Goal: Submit feedback/report problem: Submit feedback/report problem

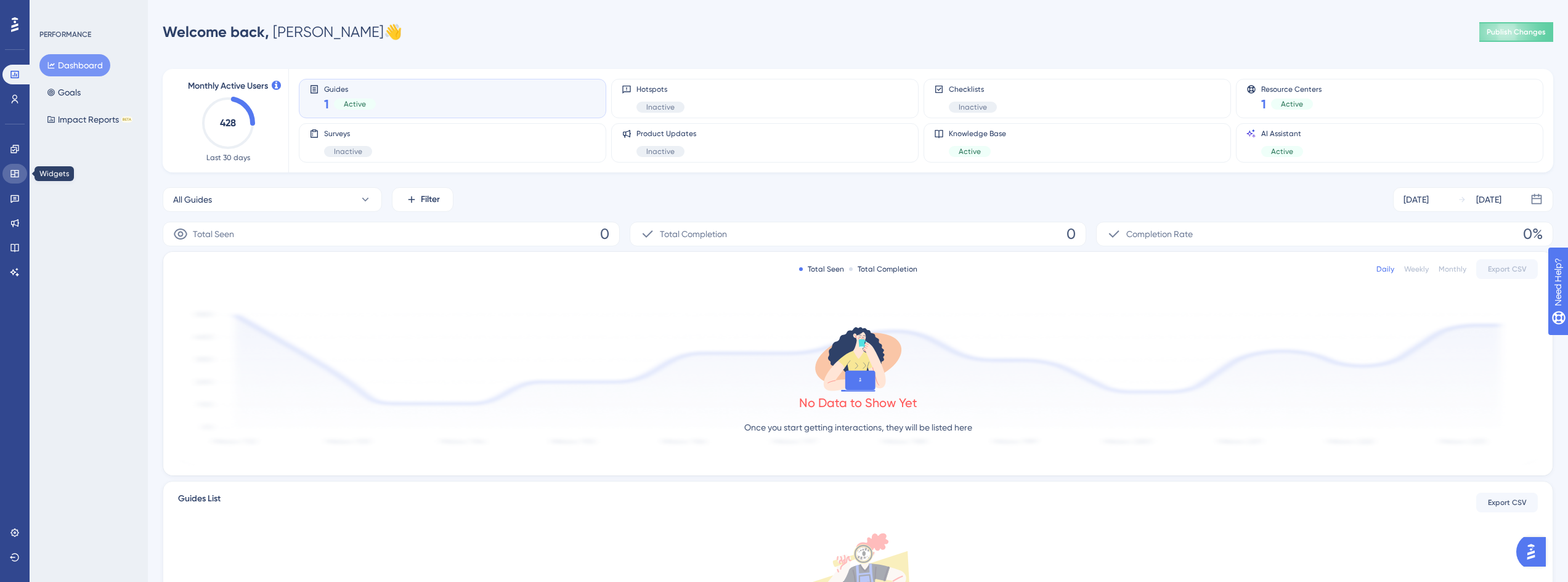
click at [9, 174] on link at bounding box center [14, 174] width 24 height 20
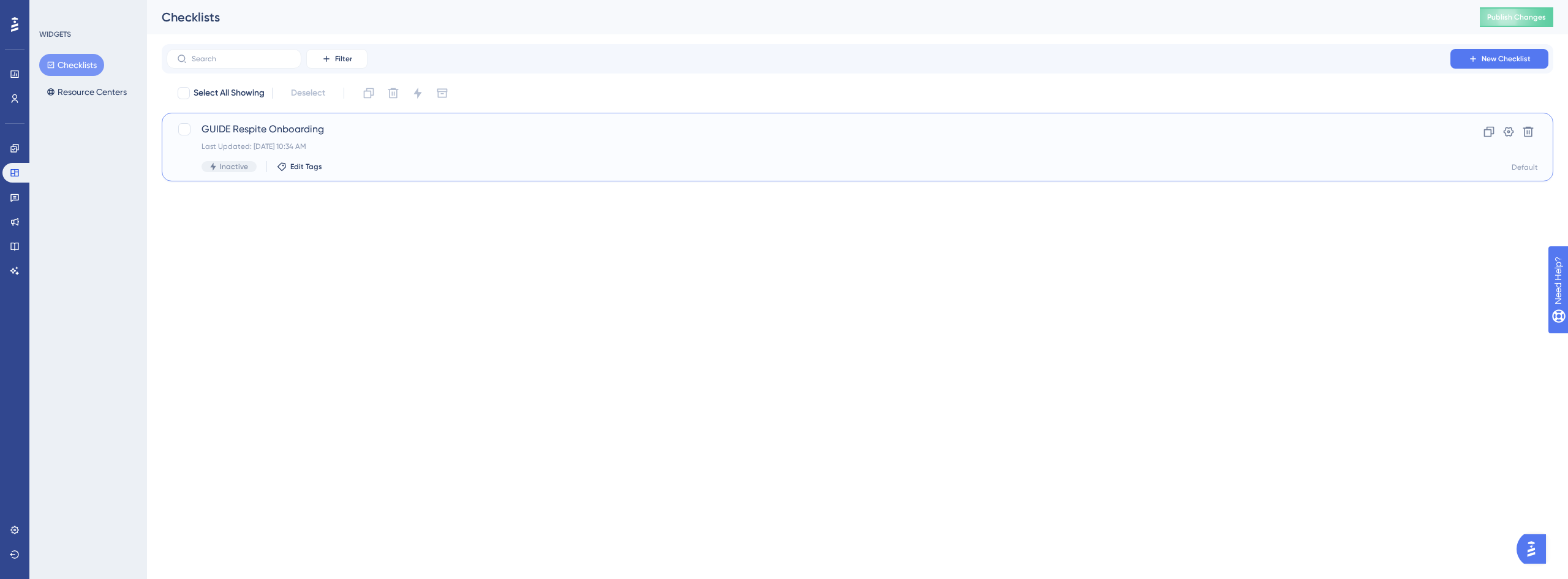
click at [385, 142] on div "Last Updated: Aug 15 2025, 10:34 AM" at bounding box center [808, 147] width 1214 height 10
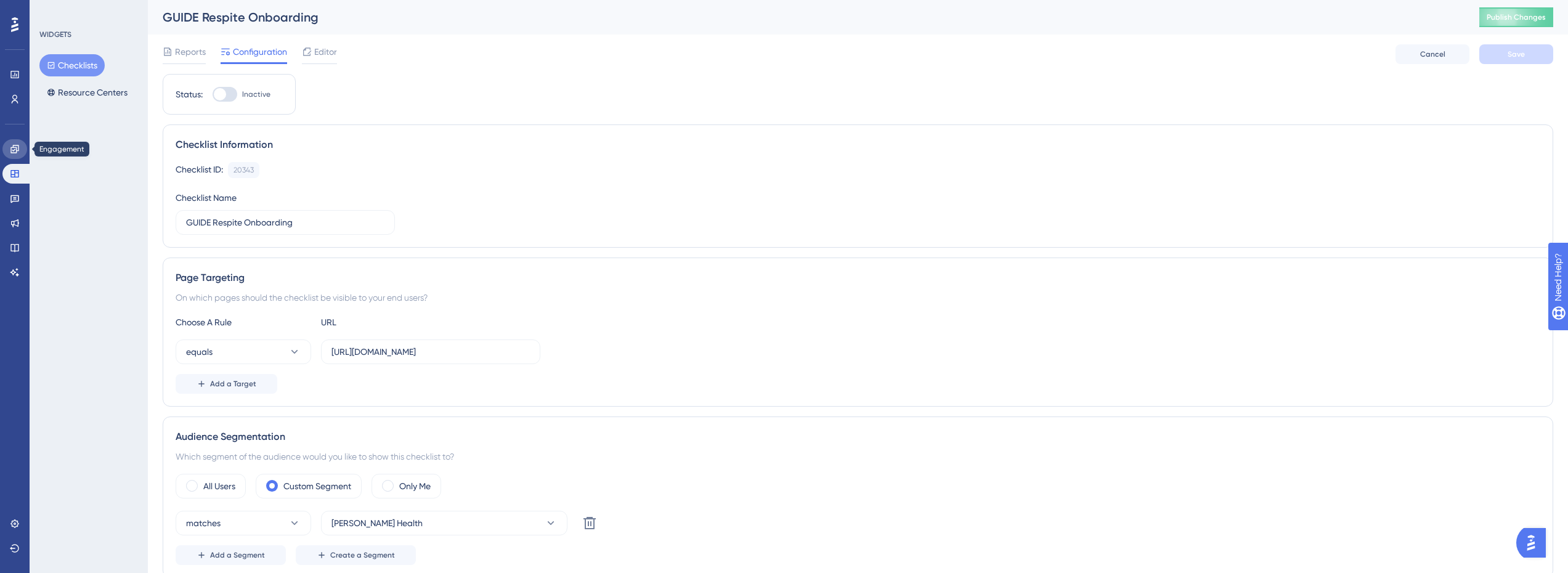
click at [15, 149] on icon at bounding box center [14, 148] width 8 height 8
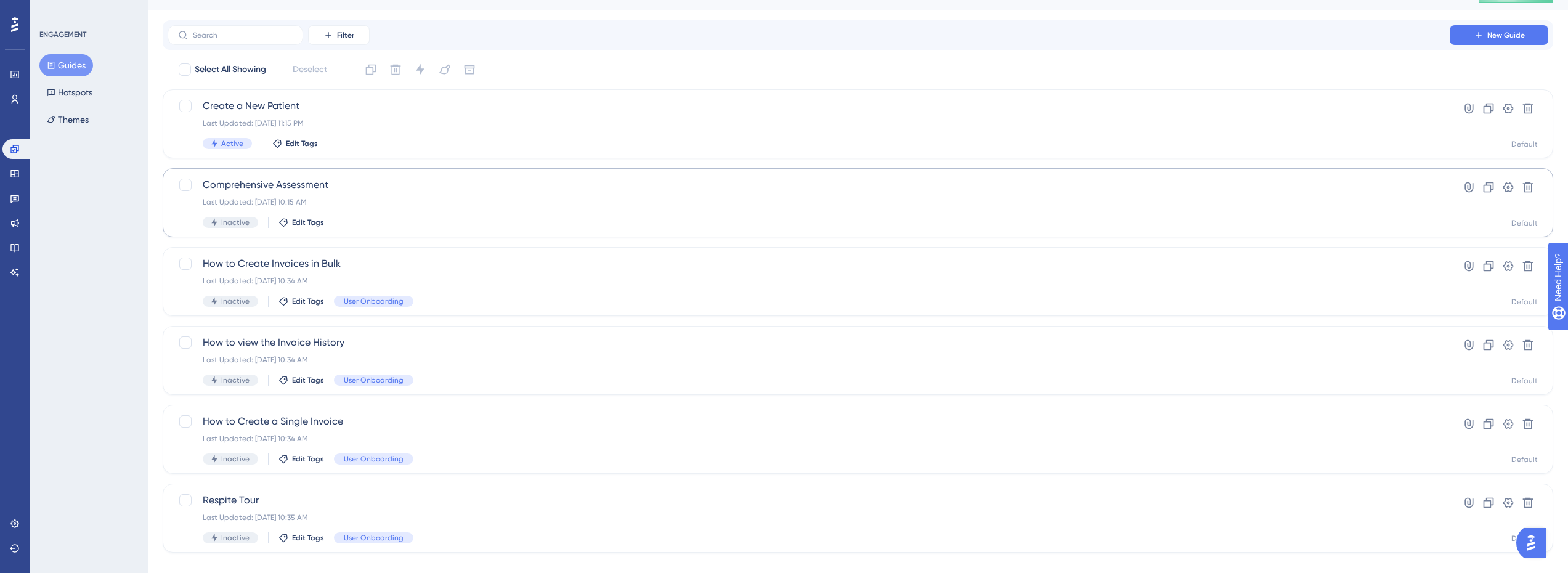
scroll to position [43, 0]
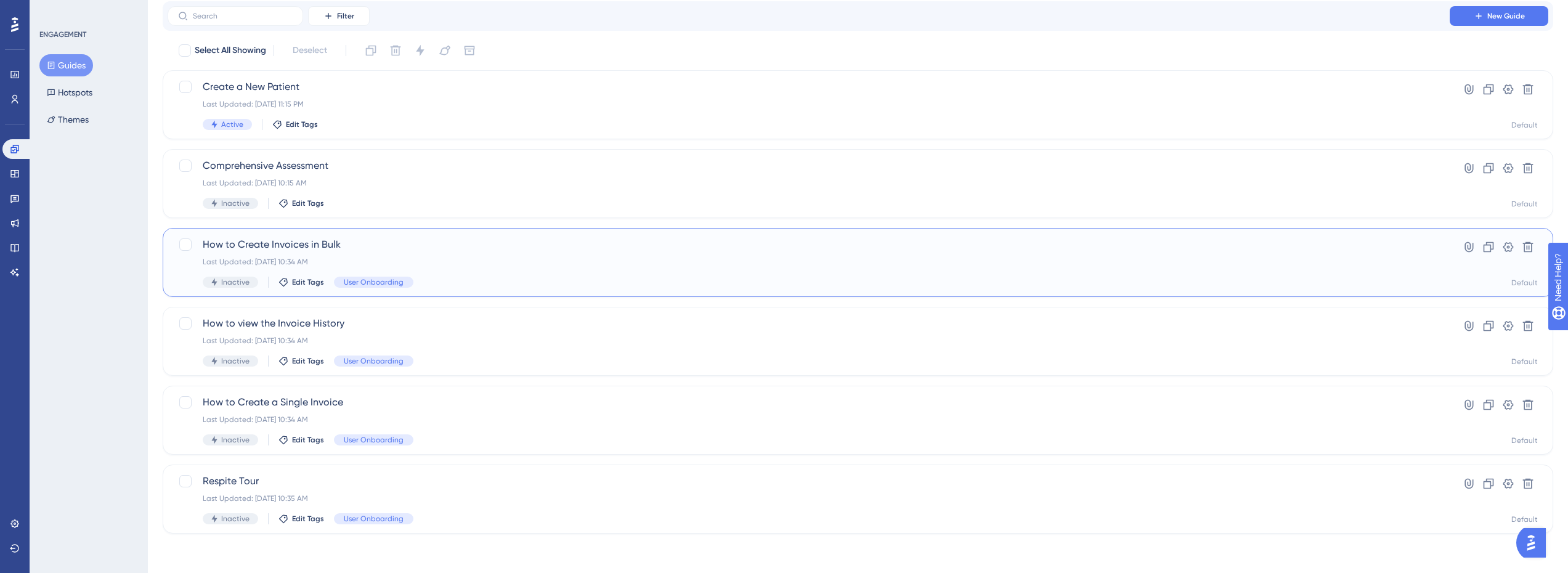
click at [363, 250] on span "How to Create Invoices in Bulk" at bounding box center [808, 245] width 1212 height 15
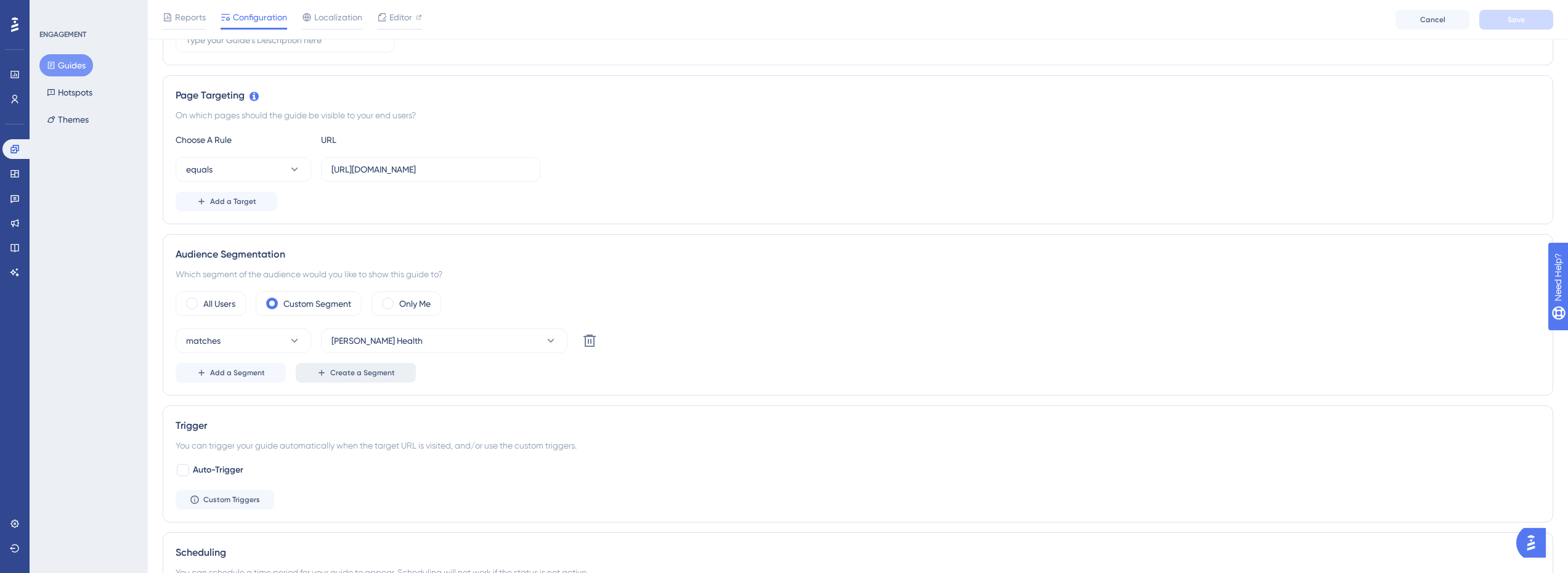
scroll to position [247, 0]
click at [299, 335] on icon at bounding box center [294, 338] width 12 height 12
click at [388, 333] on button "Crosby Health" at bounding box center [444, 338] width 247 height 24
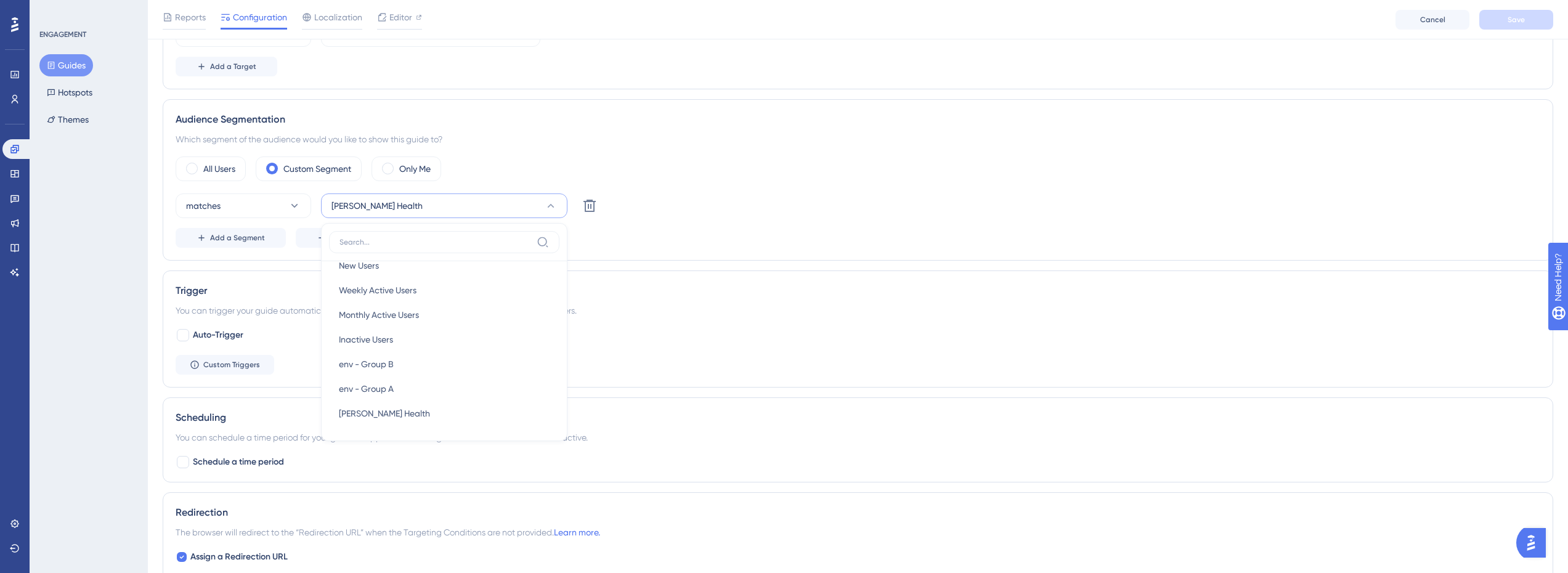
scroll to position [363, 0]
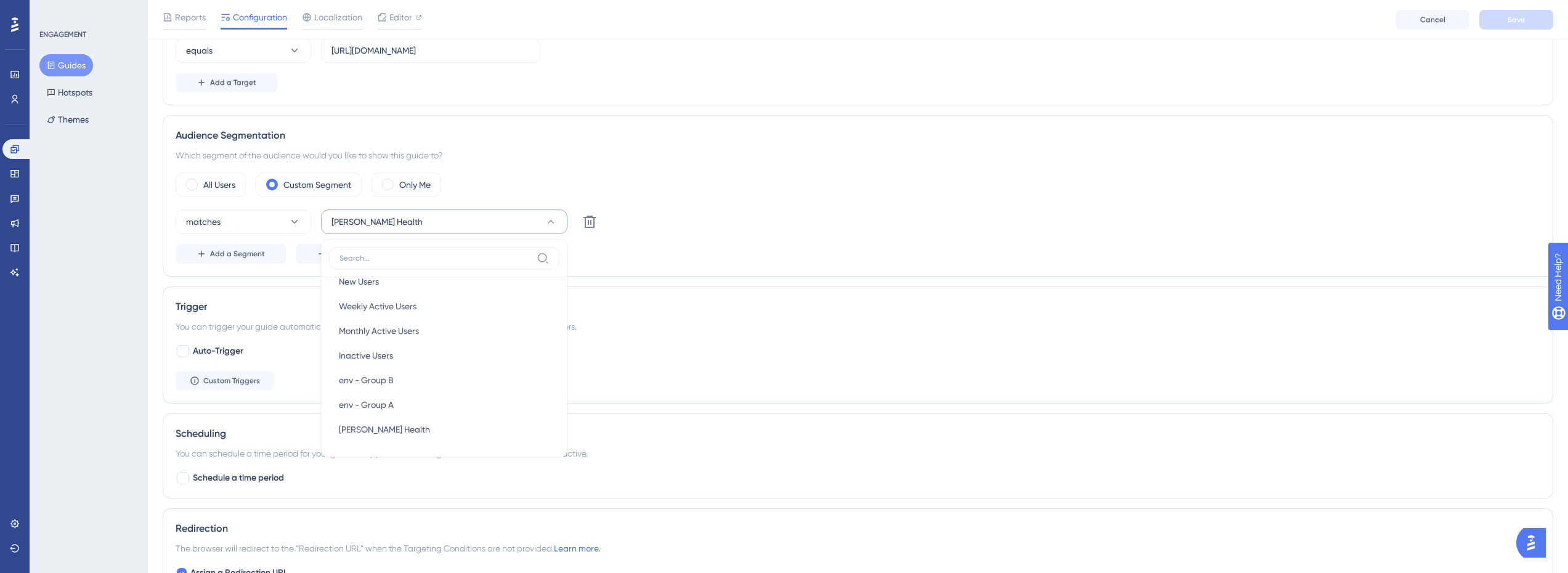
click at [798, 229] on div "matches Crosby Health New Users New Users Weekly Active Users Weekly Active Use…" at bounding box center [858, 222] width 1365 height 24
click at [280, 216] on button "matches" at bounding box center [244, 222] width 136 height 24
click at [278, 219] on button "matches" at bounding box center [244, 222] width 136 height 24
click at [796, 217] on div "matches Crosby Health Delete" at bounding box center [858, 222] width 1365 height 24
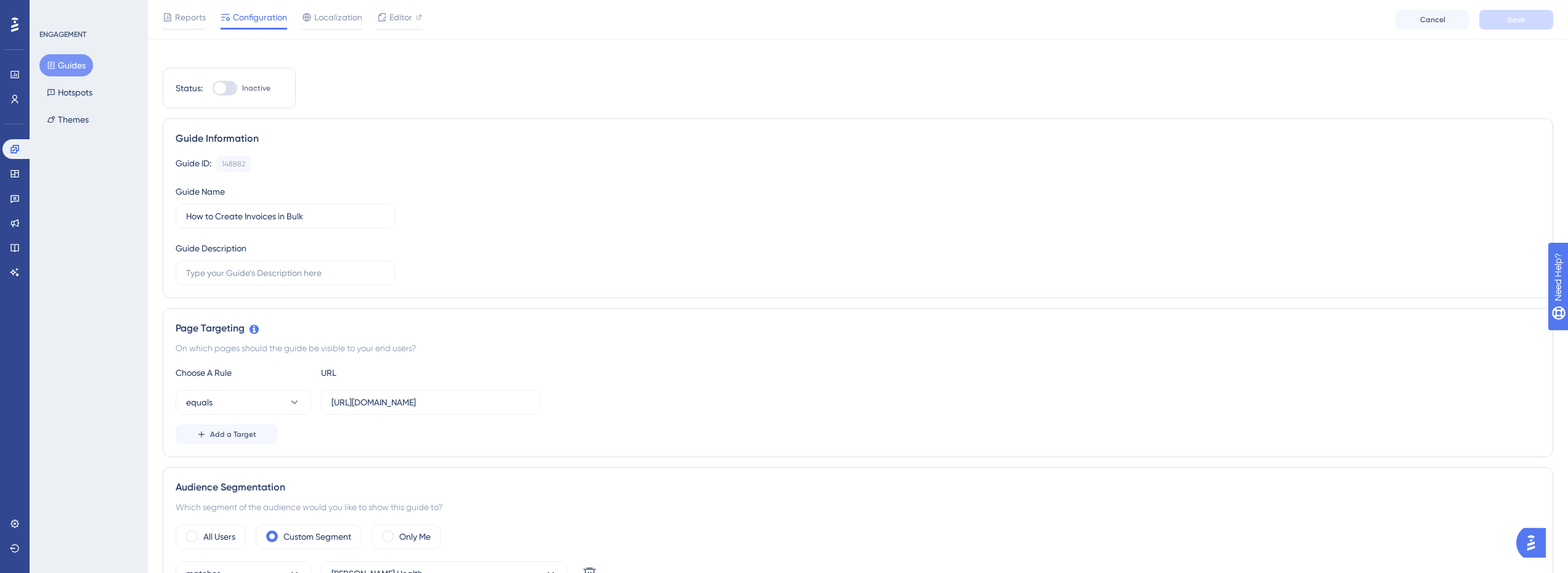
scroll to position [0, 0]
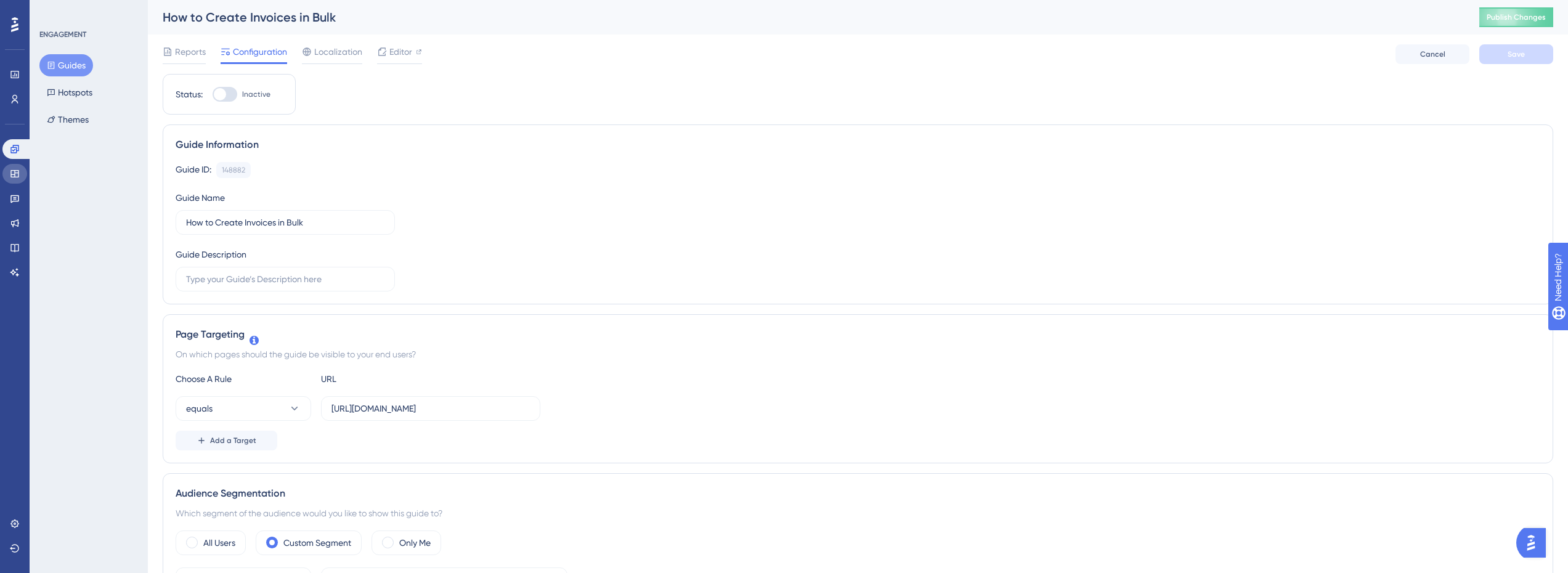
click at [9, 172] on link at bounding box center [14, 174] width 24 height 20
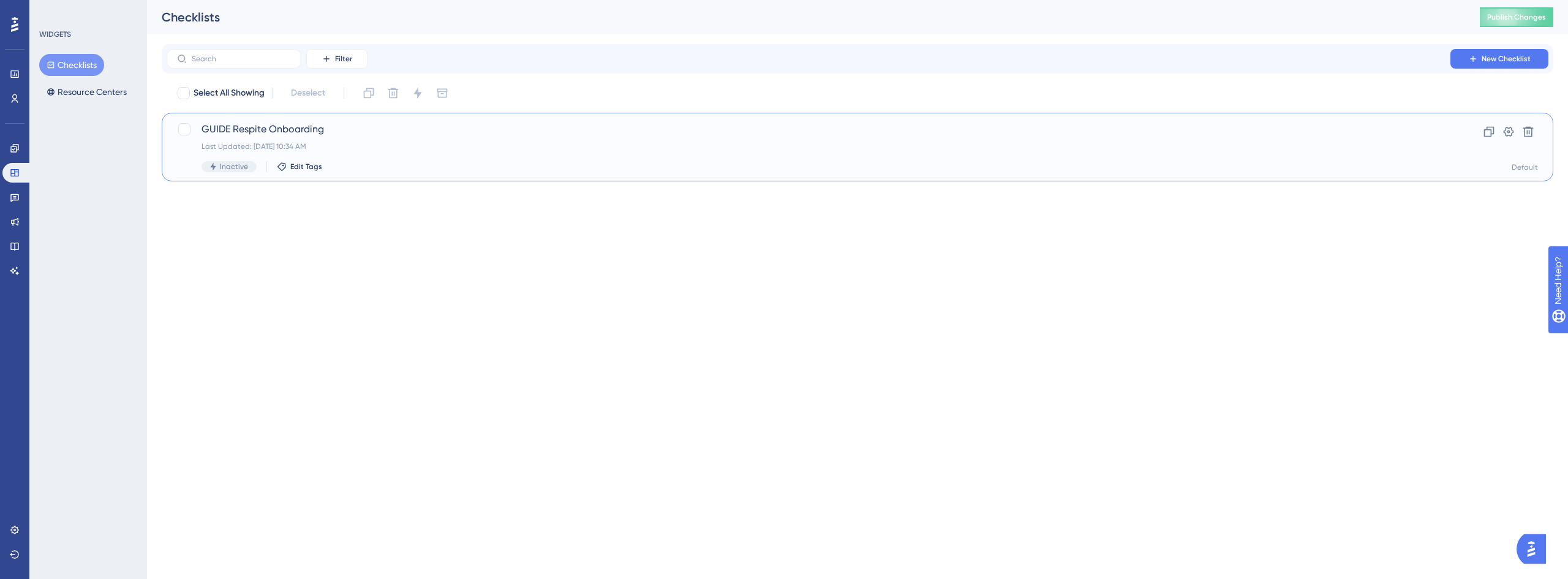
click at [284, 131] on span "GUIDE Respite Onboarding" at bounding box center [808, 129] width 1214 height 15
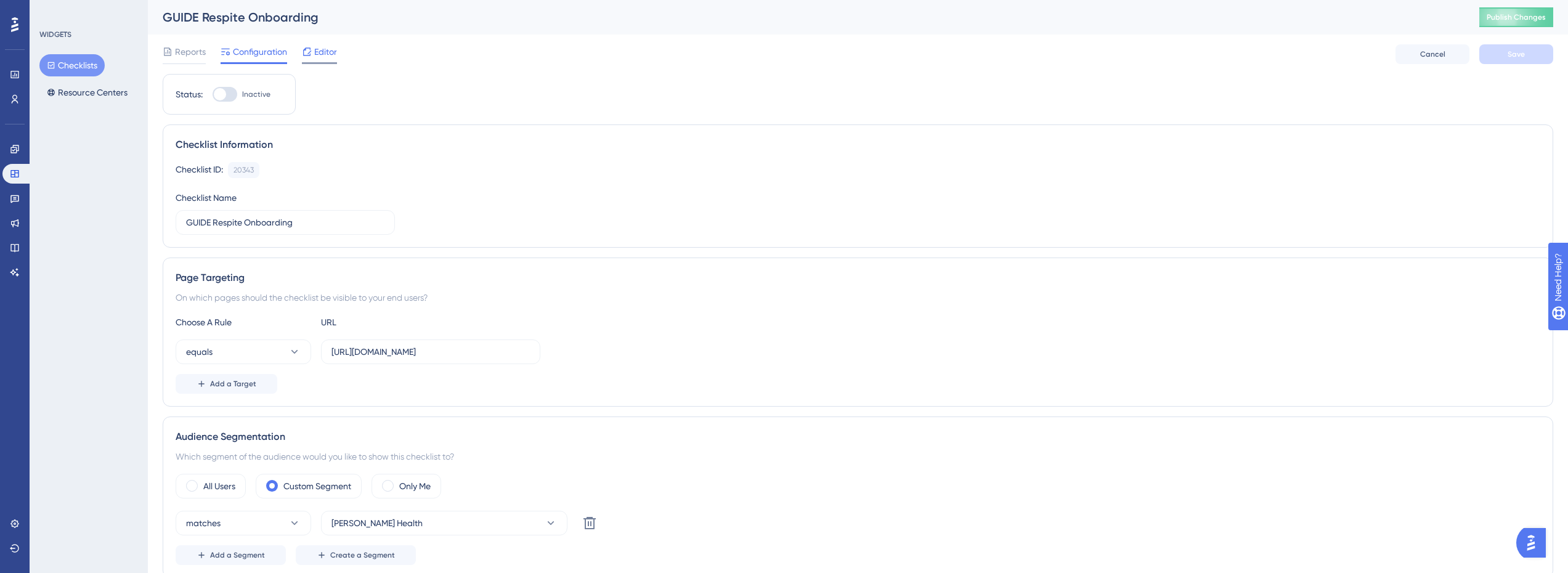
click at [331, 44] on span "Editor" at bounding box center [325, 52] width 23 height 15
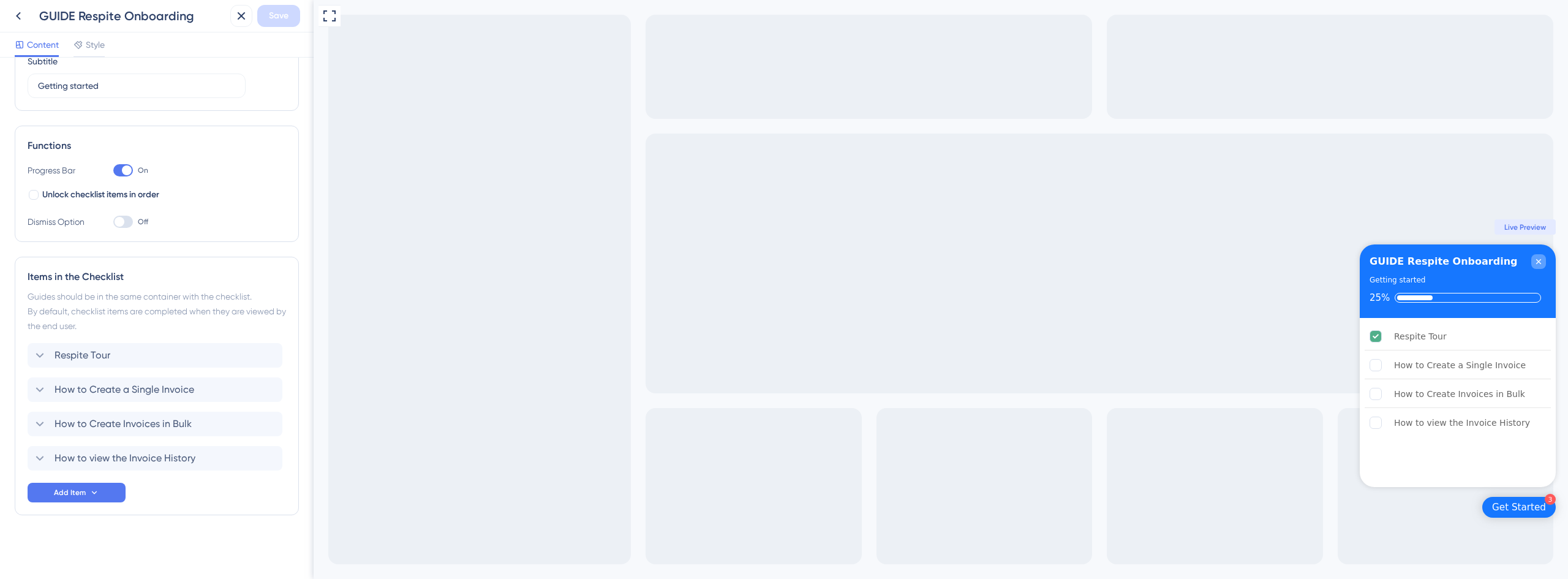
click at [1537, 259] on icon "Close Checklist" at bounding box center [1539, 262] width 10 height 10
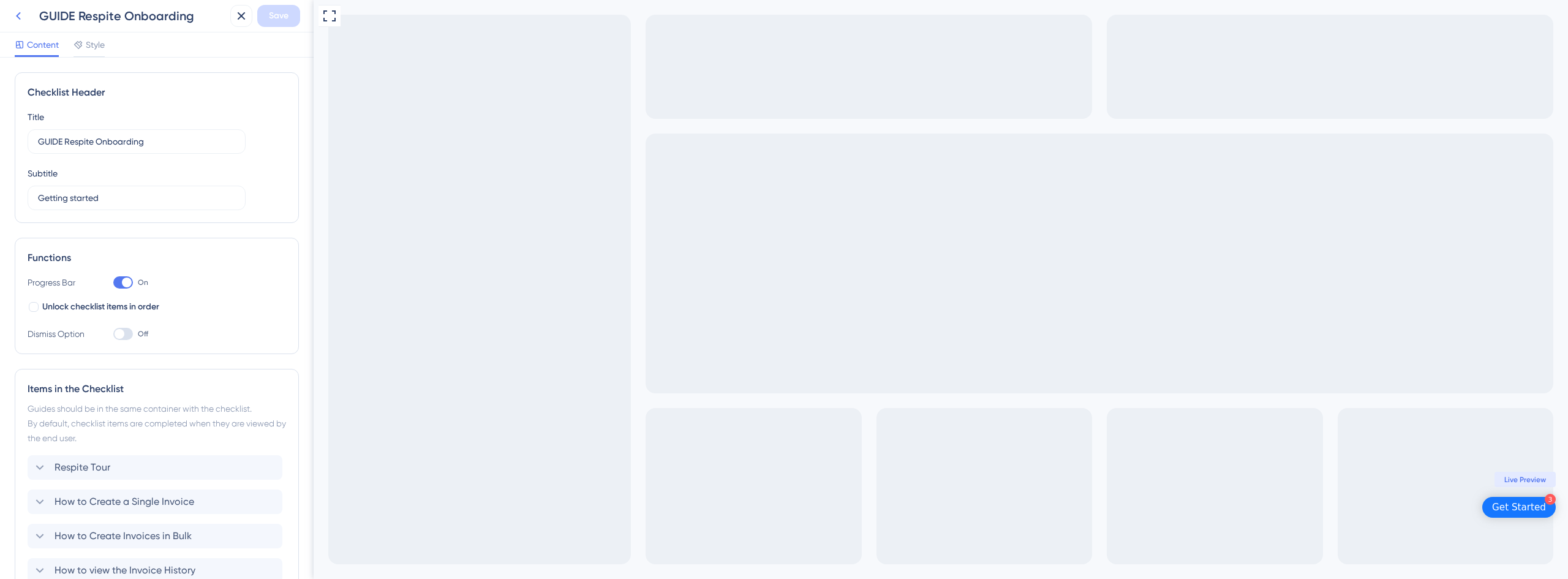
click at [21, 12] on icon at bounding box center [18, 16] width 15 height 15
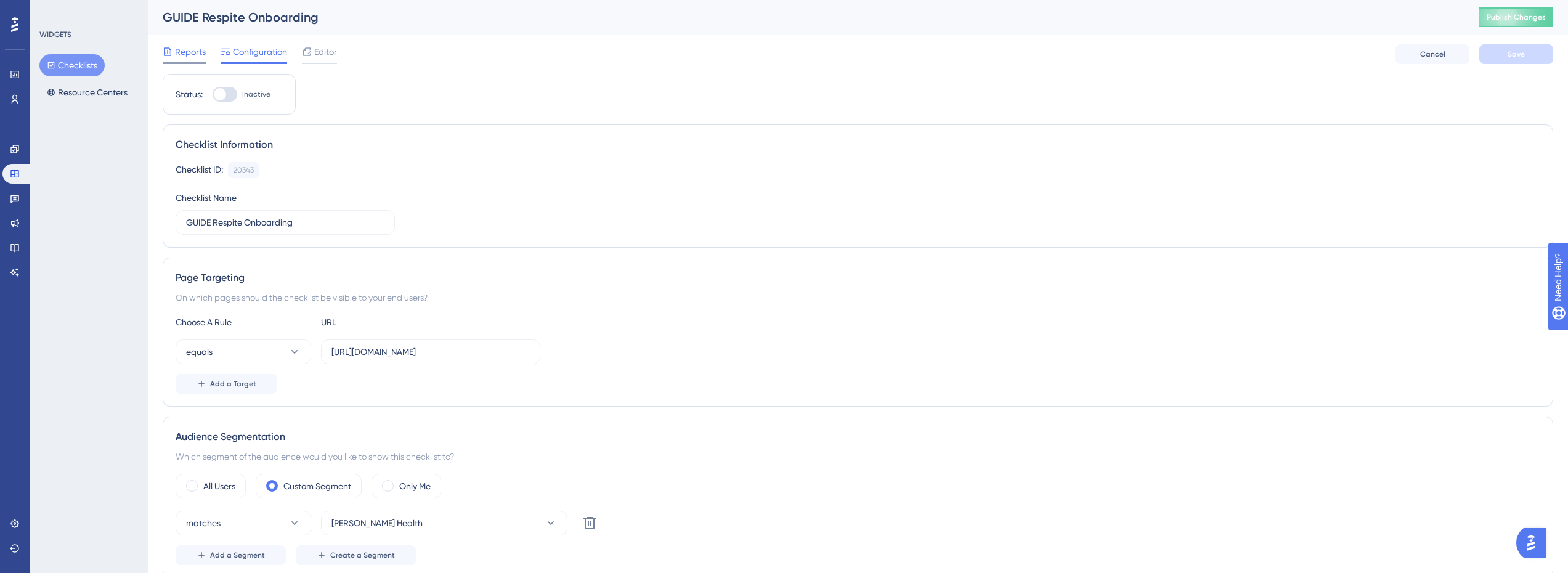
click at [185, 52] on span "Reports" at bounding box center [190, 52] width 31 height 15
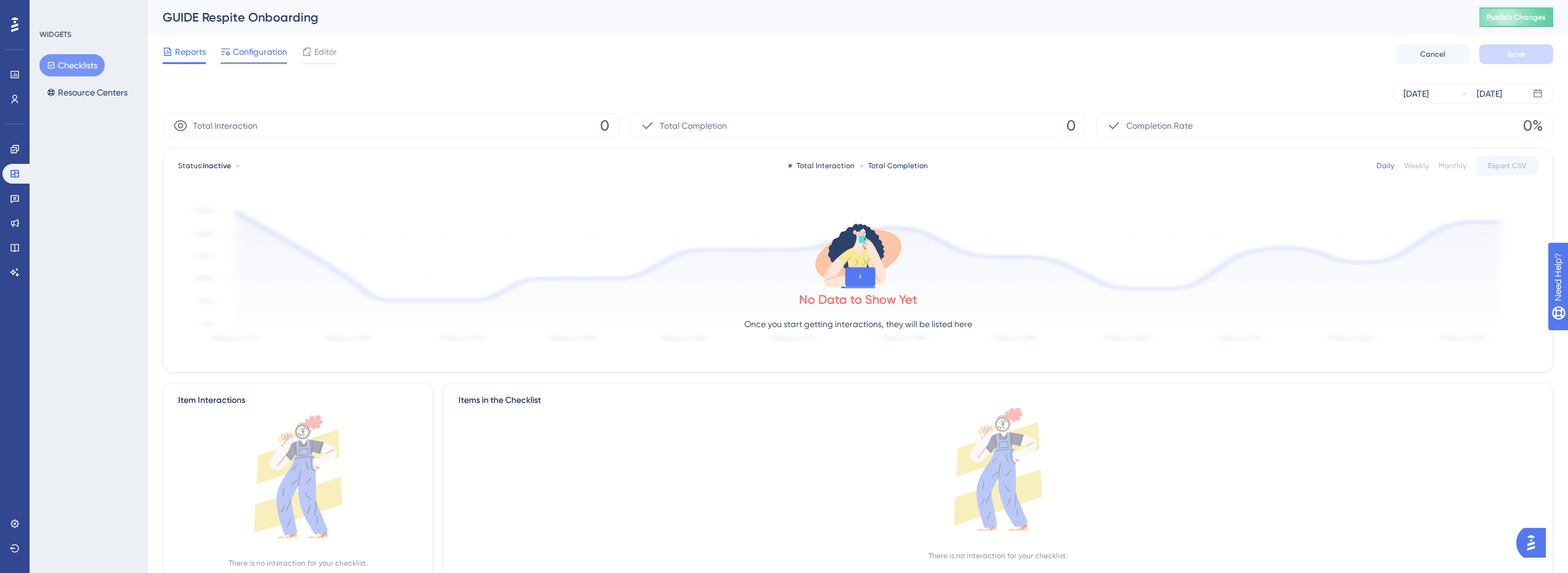
click at [246, 52] on span "Configuration" at bounding box center [260, 52] width 54 height 15
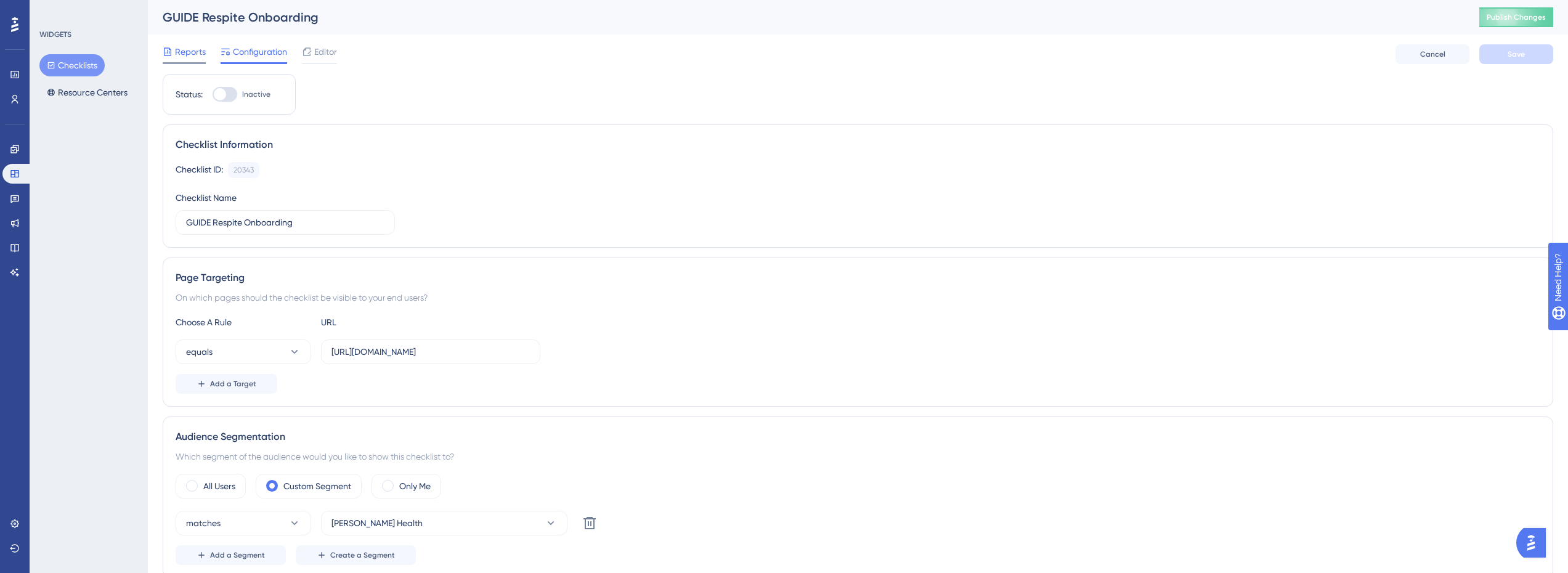
click at [190, 53] on span "Reports" at bounding box center [190, 52] width 31 height 15
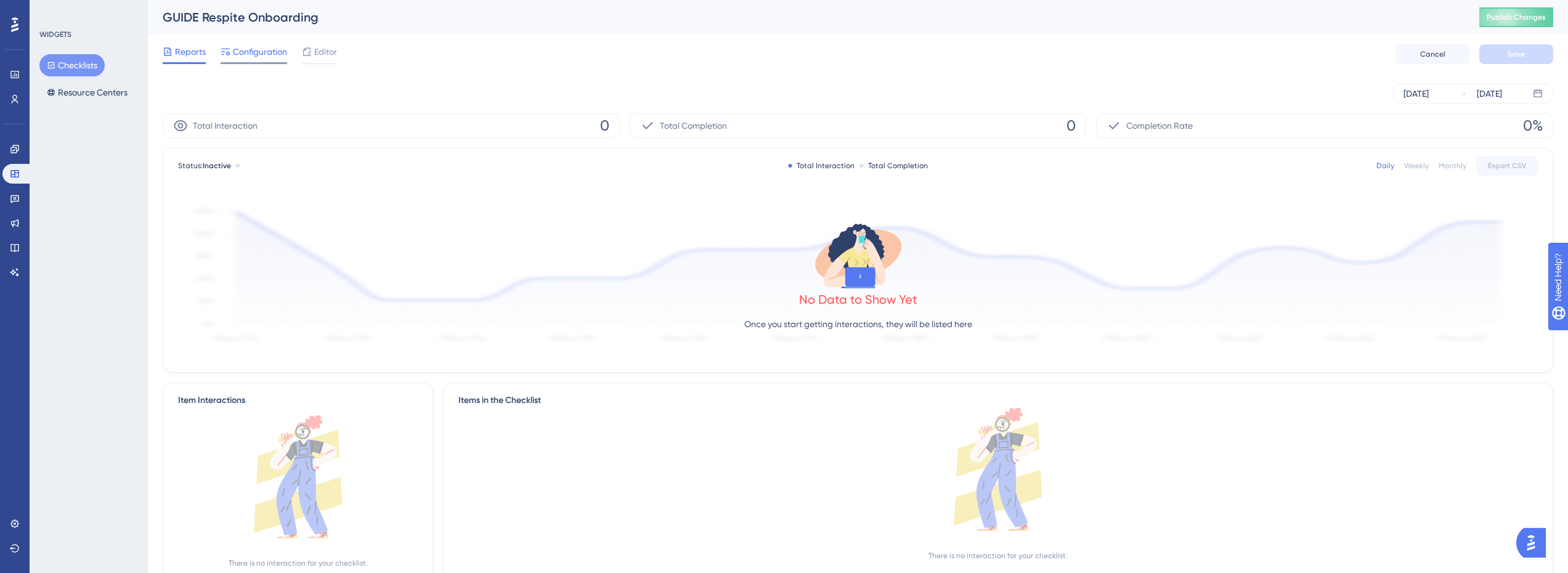
click at [248, 46] on span "Configuration" at bounding box center [260, 52] width 54 height 15
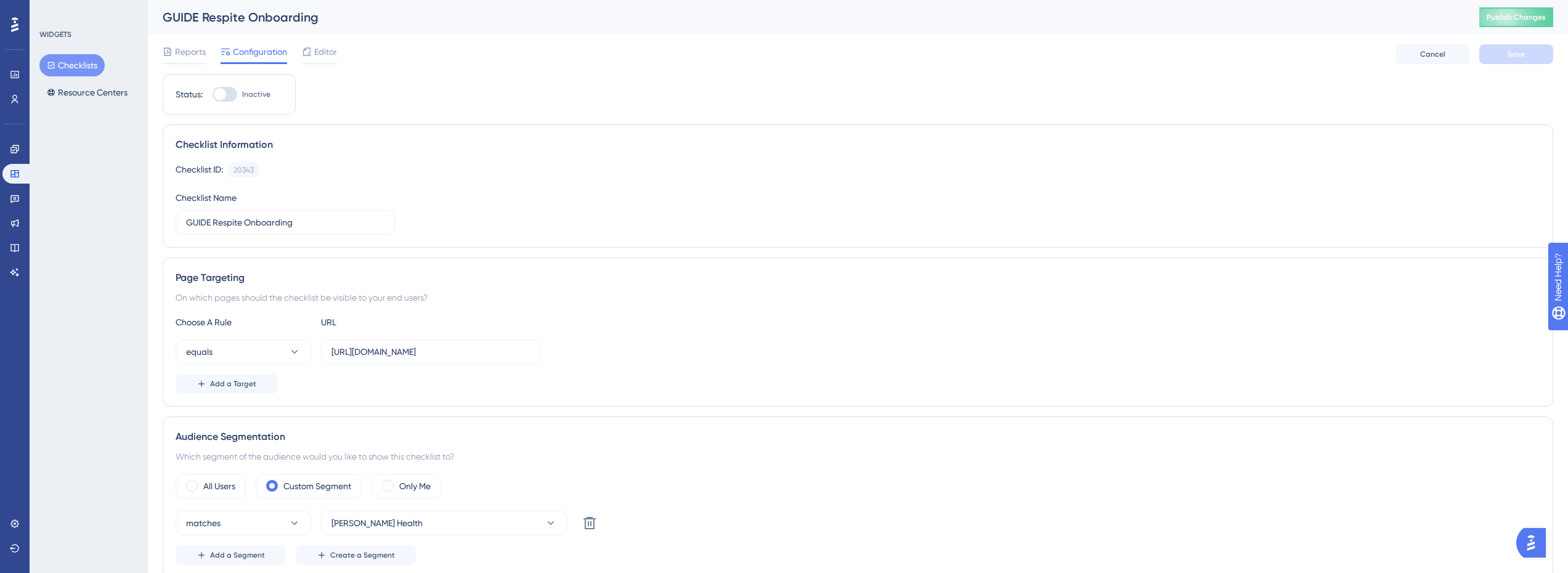
drag, startPoint x: 1072, startPoint y: 66, endPoint x: 795, endPoint y: 104, distance: 279.6
click at [1074, 65] on div "Reports Configuration Editor Cancel Save" at bounding box center [858, 54] width 1391 height 39
click at [8, 144] on link at bounding box center [14, 150] width 24 height 20
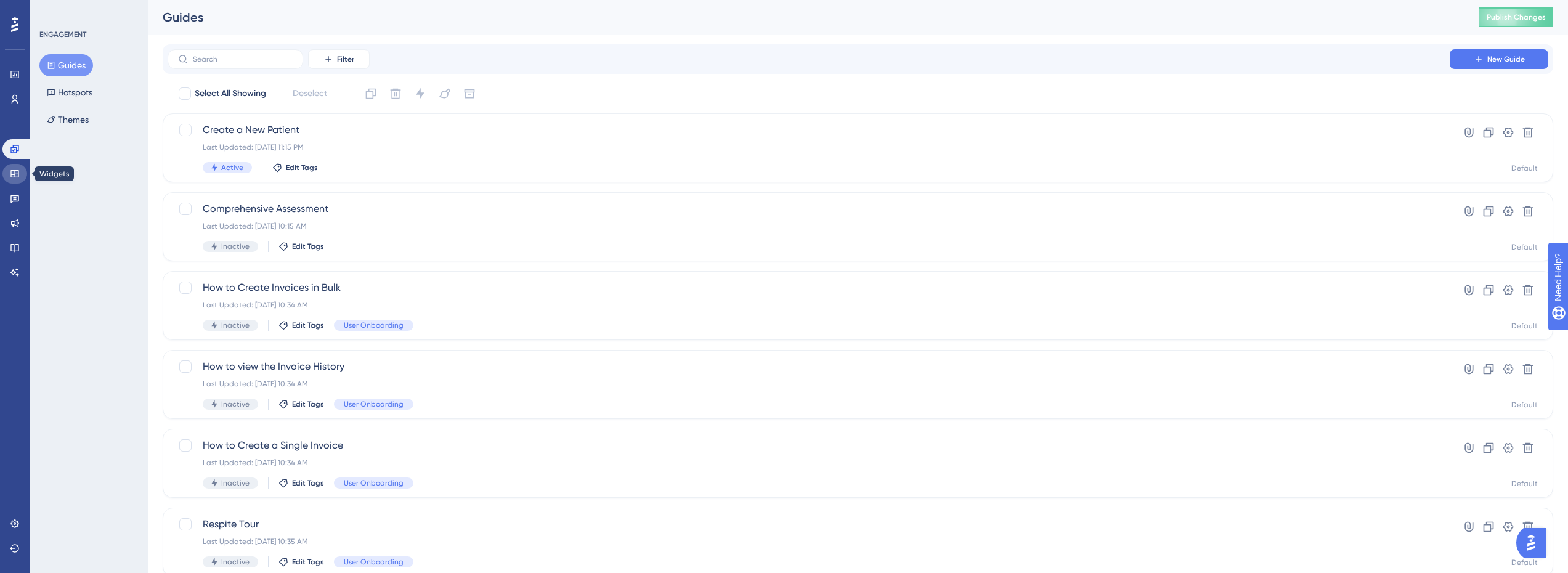
click at [14, 177] on icon at bounding box center [14, 174] width 8 height 7
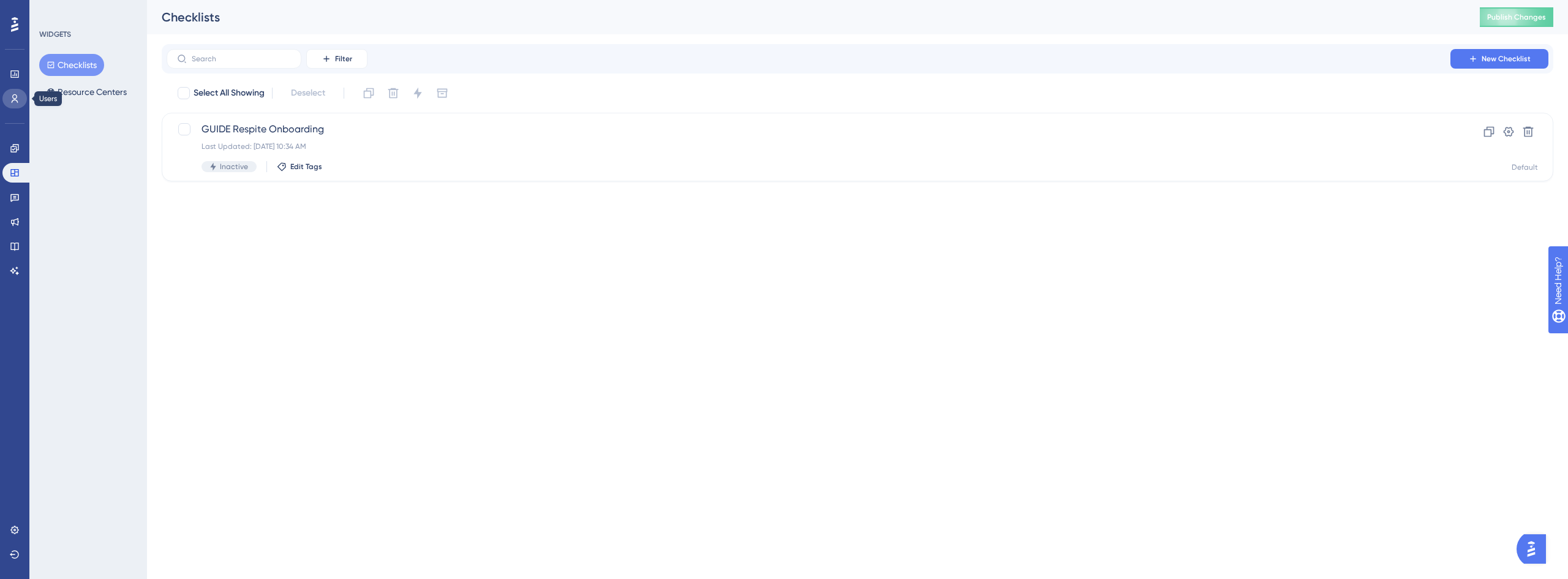
click at [19, 102] on icon at bounding box center [15, 99] width 10 height 10
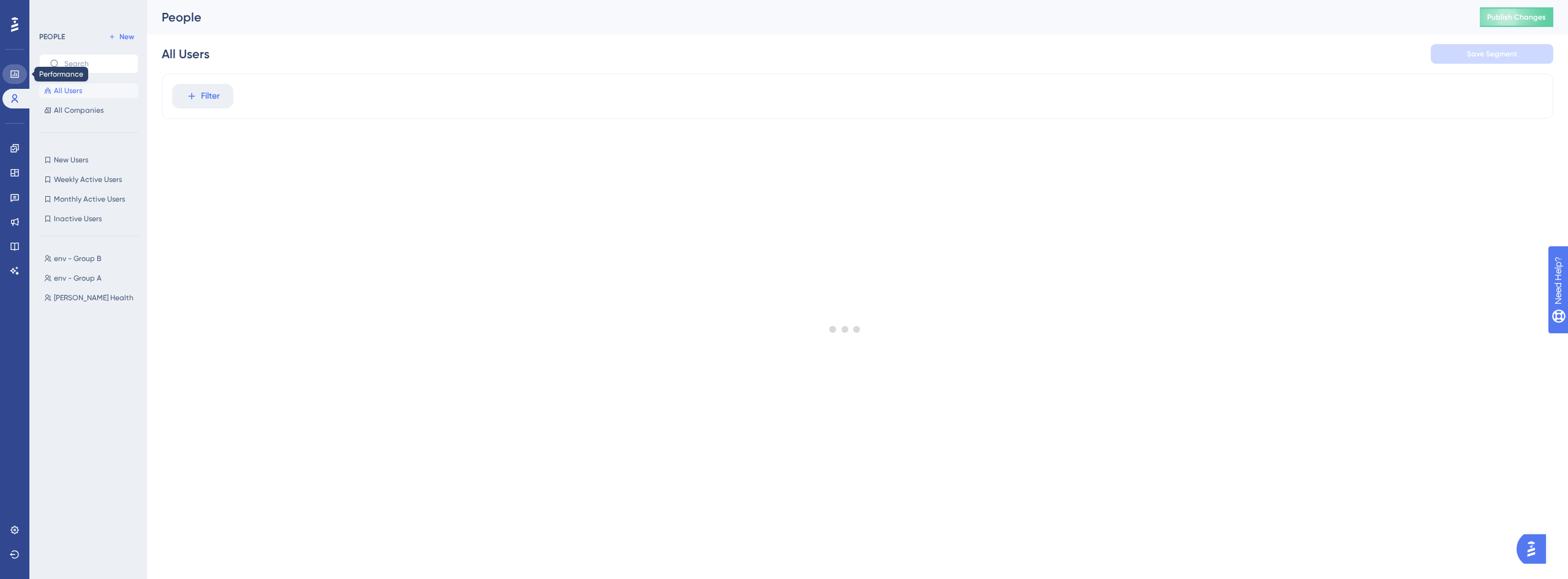
click at [22, 72] on link at bounding box center [14, 74] width 24 height 20
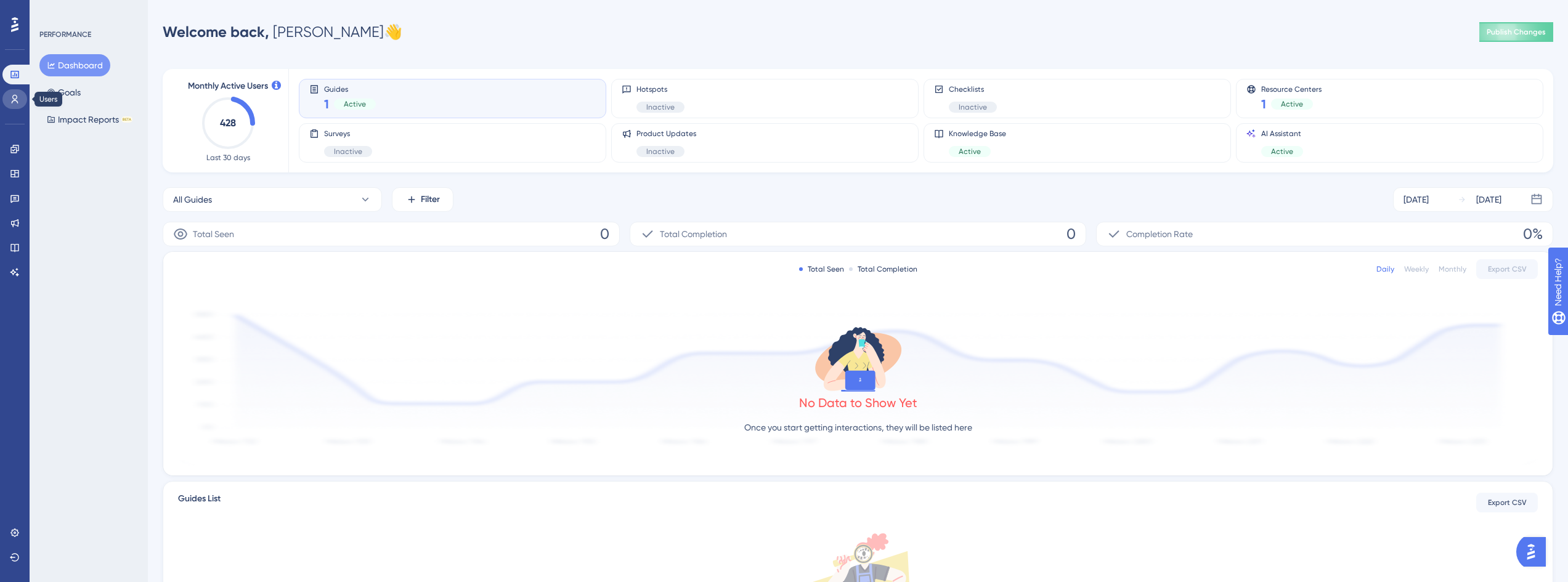
click at [18, 101] on icon at bounding box center [15, 99] width 10 height 10
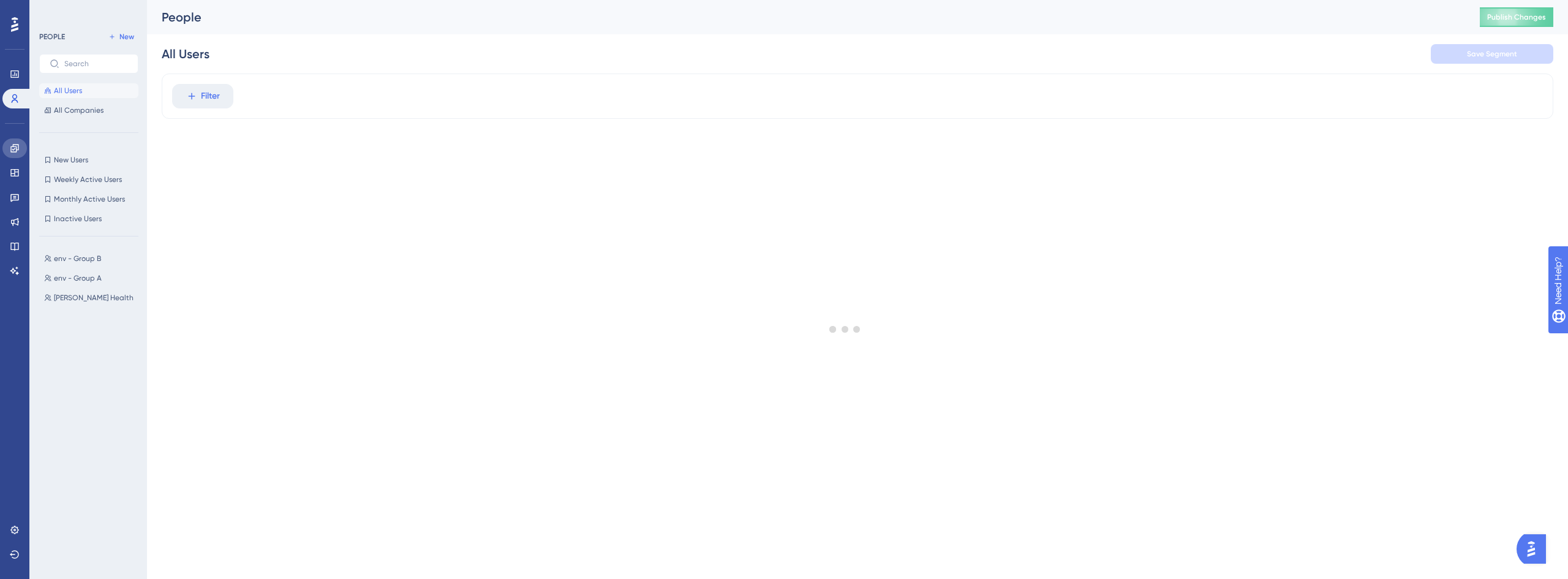
click at [15, 139] on link at bounding box center [14, 149] width 24 height 20
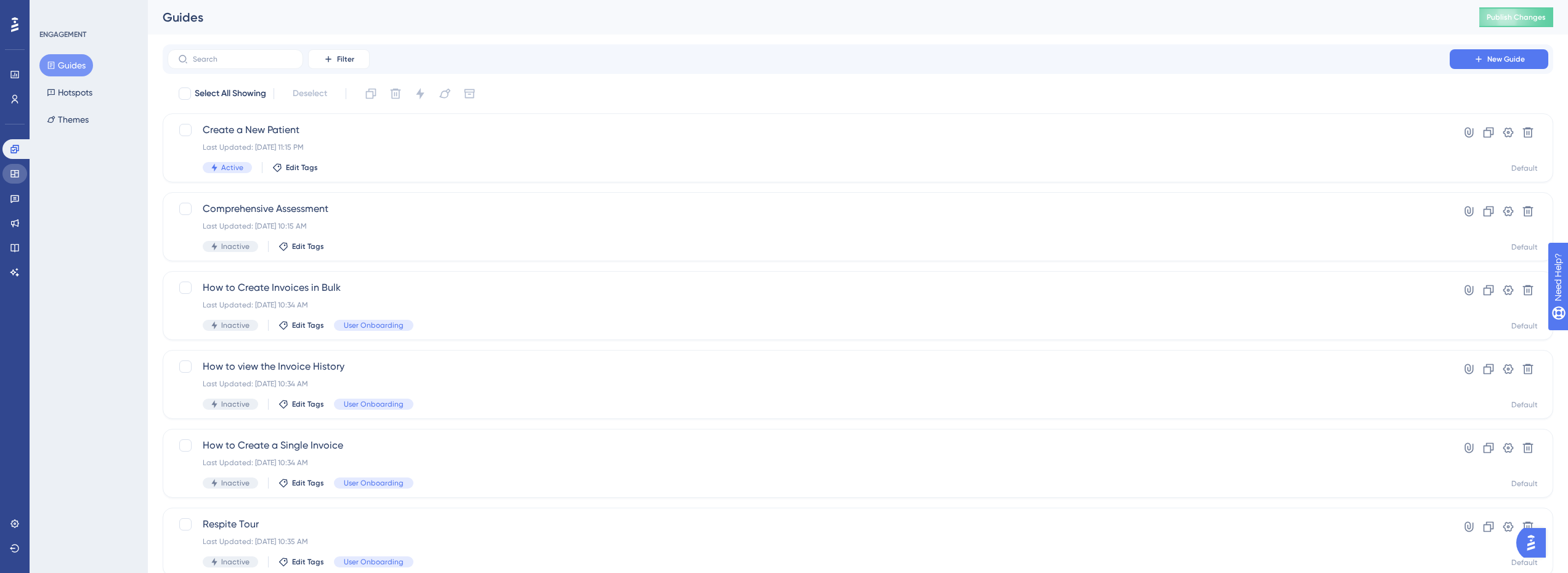
click at [15, 165] on link at bounding box center [14, 174] width 24 height 20
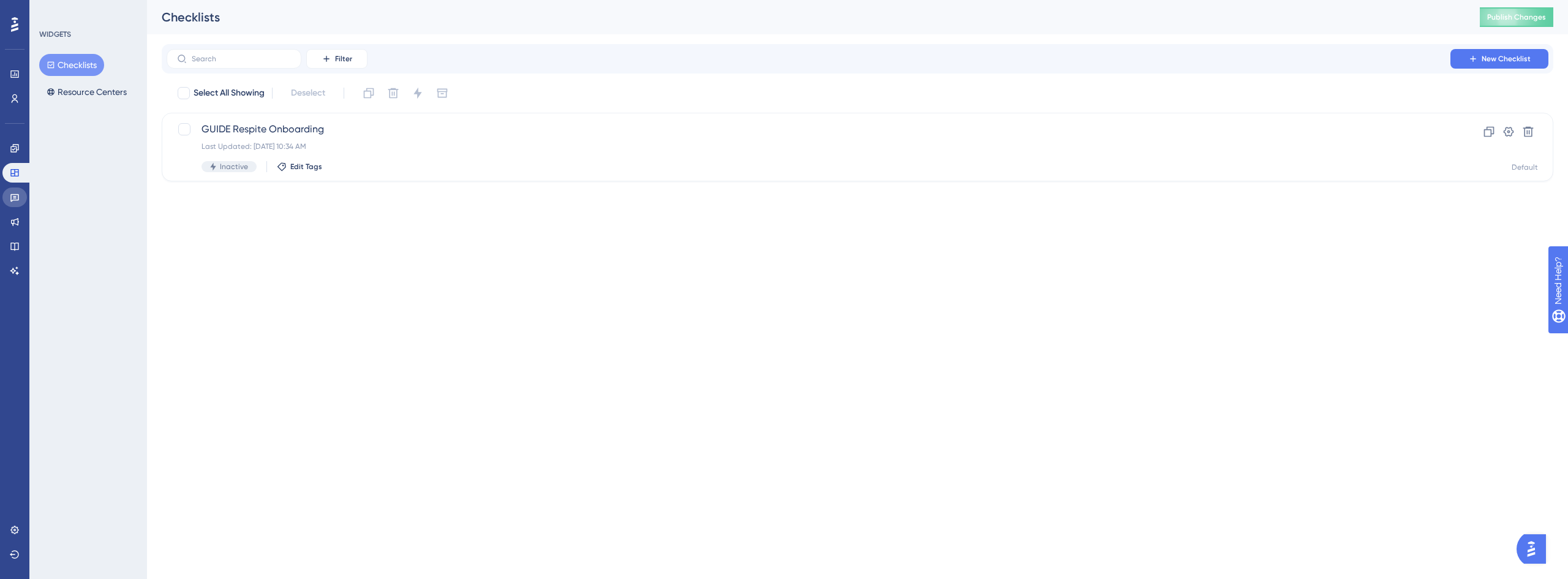
click at [10, 199] on icon at bounding box center [15, 198] width 10 height 10
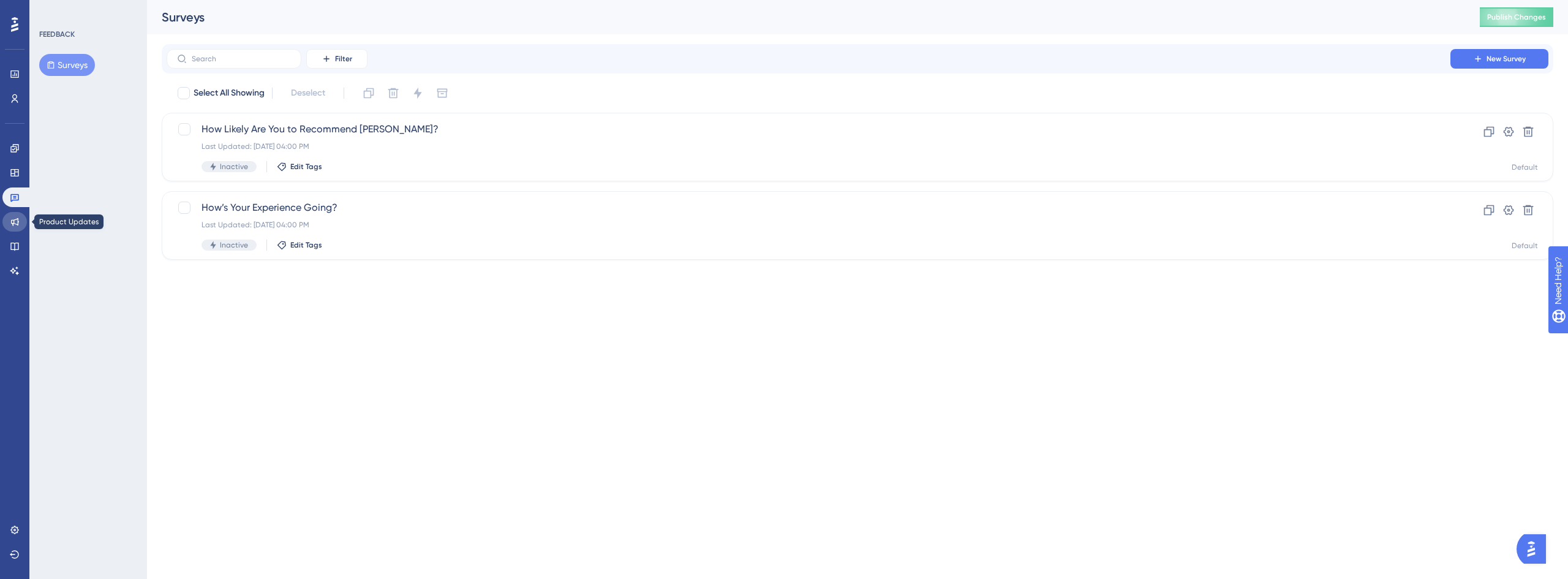
click at [16, 225] on icon at bounding box center [15, 222] width 10 height 10
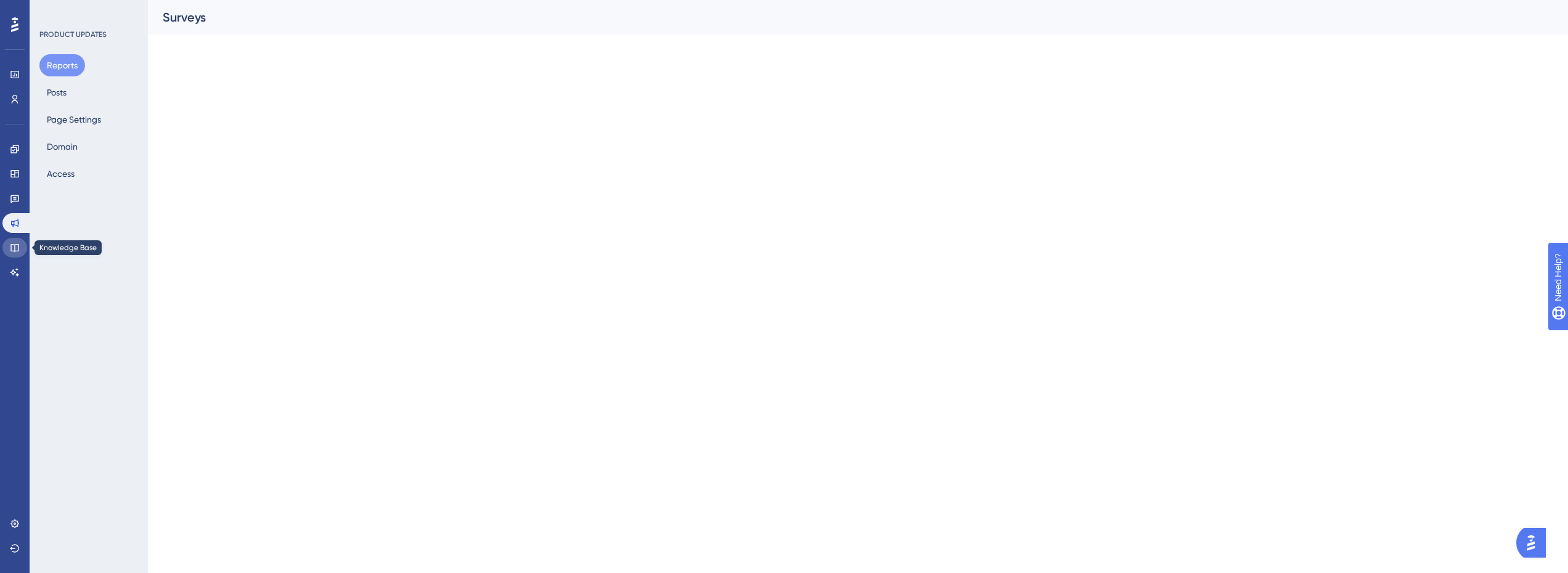
click at [18, 250] on icon at bounding box center [15, 248] width 10 height 10
click at [14, 275] on icon at bounding box center [15, 273] width 10 height 10
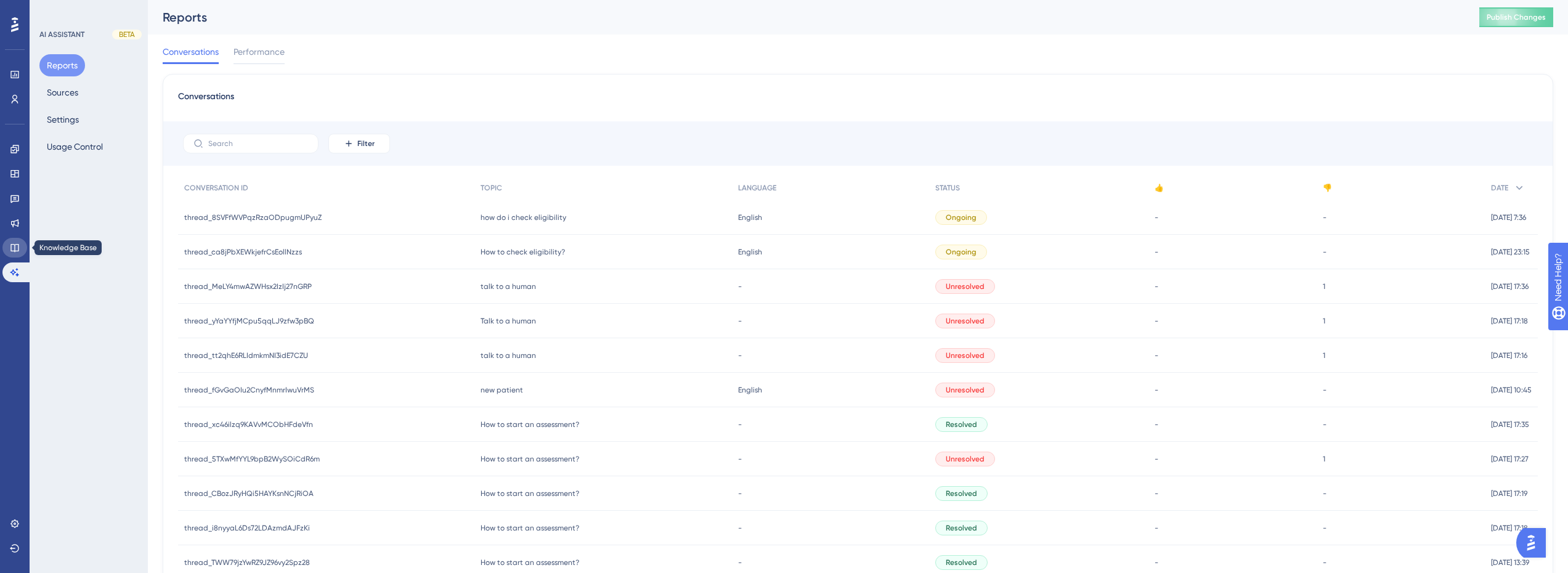
click at [13, 251] on icon at bounding box center [14, 248] width 8 height 8
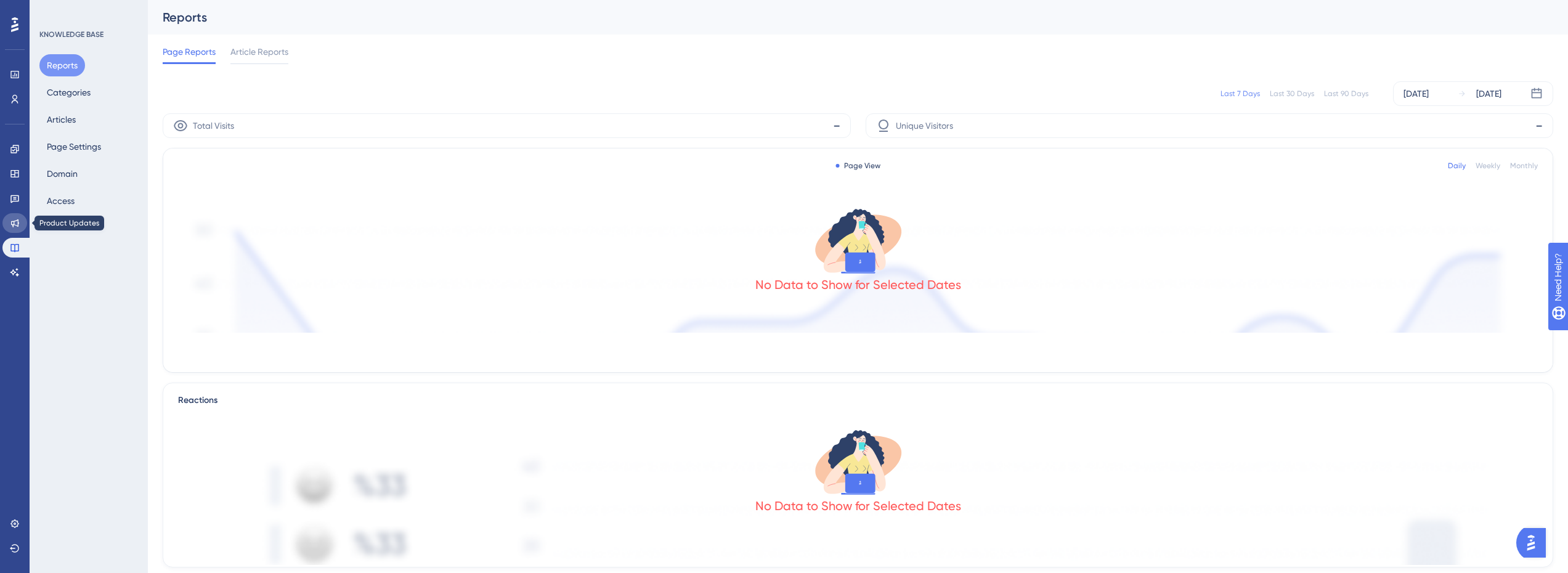
click at [14, 227] on icon at bounding box center [15, 223] width 8 height 8
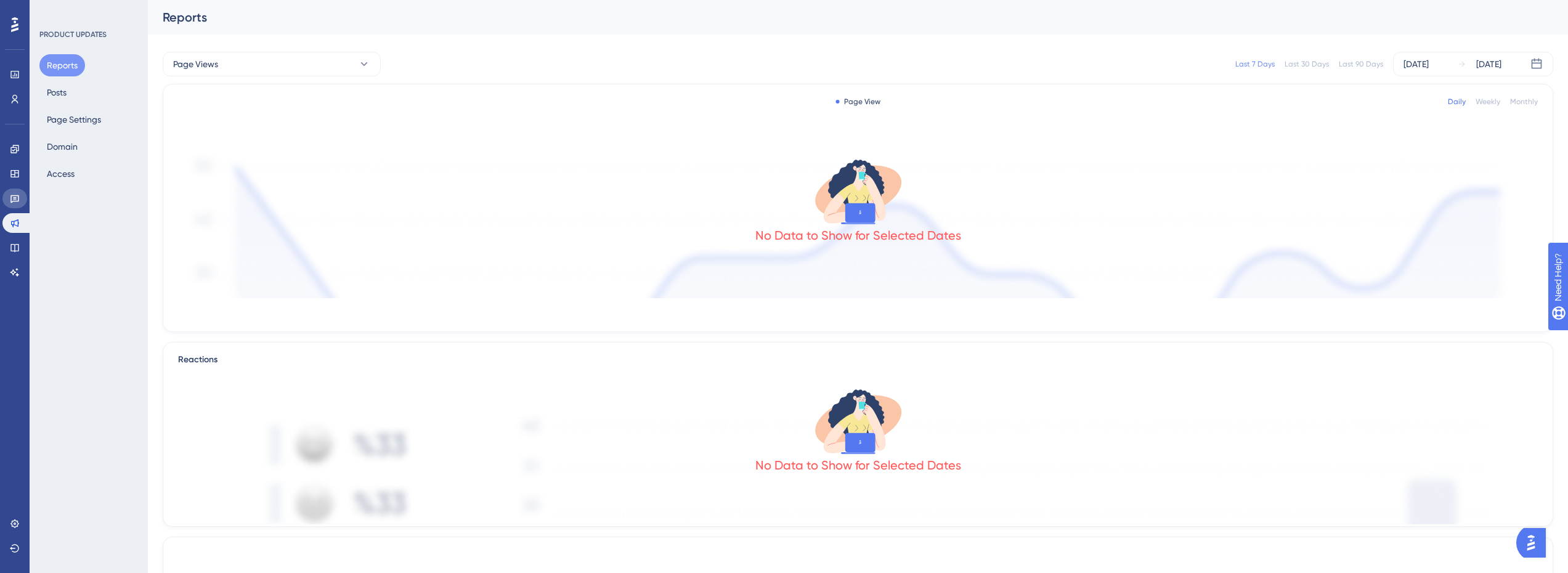
click at [24, 202] on link at bounding box center [14, 199] width 24 height 20
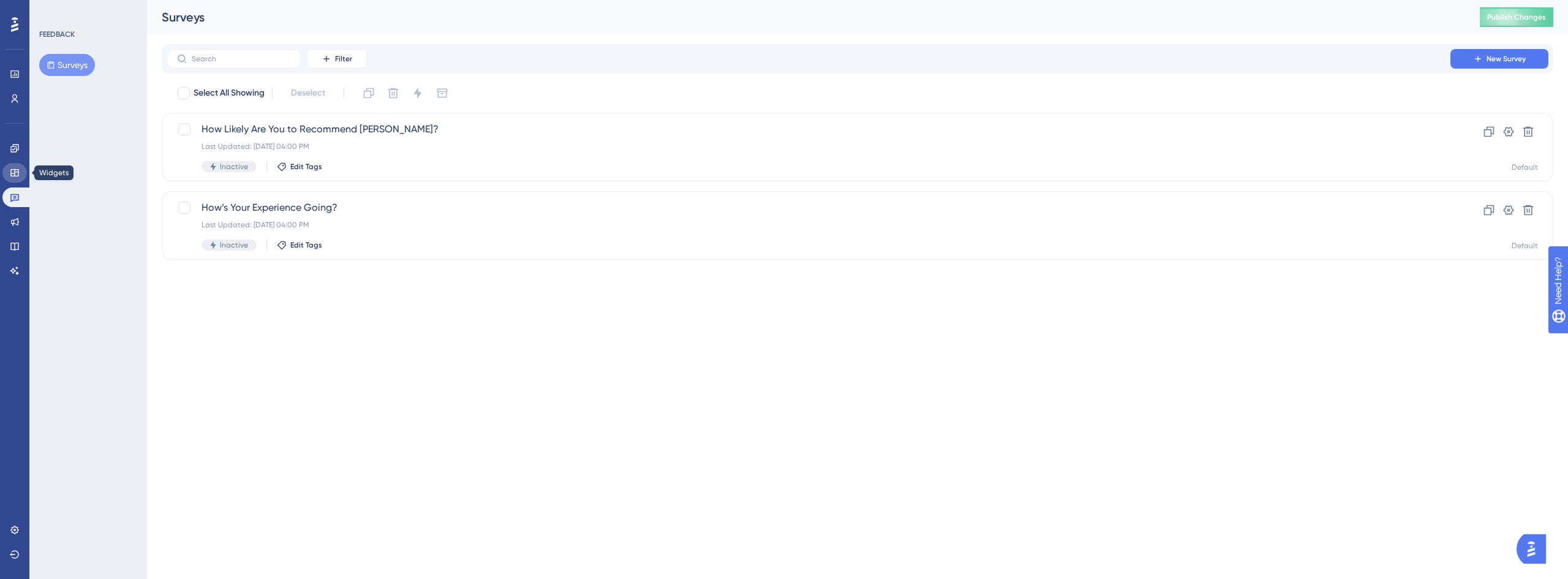
click at [16, 179] on link at bounding box center [14, 173] width 24 height 20
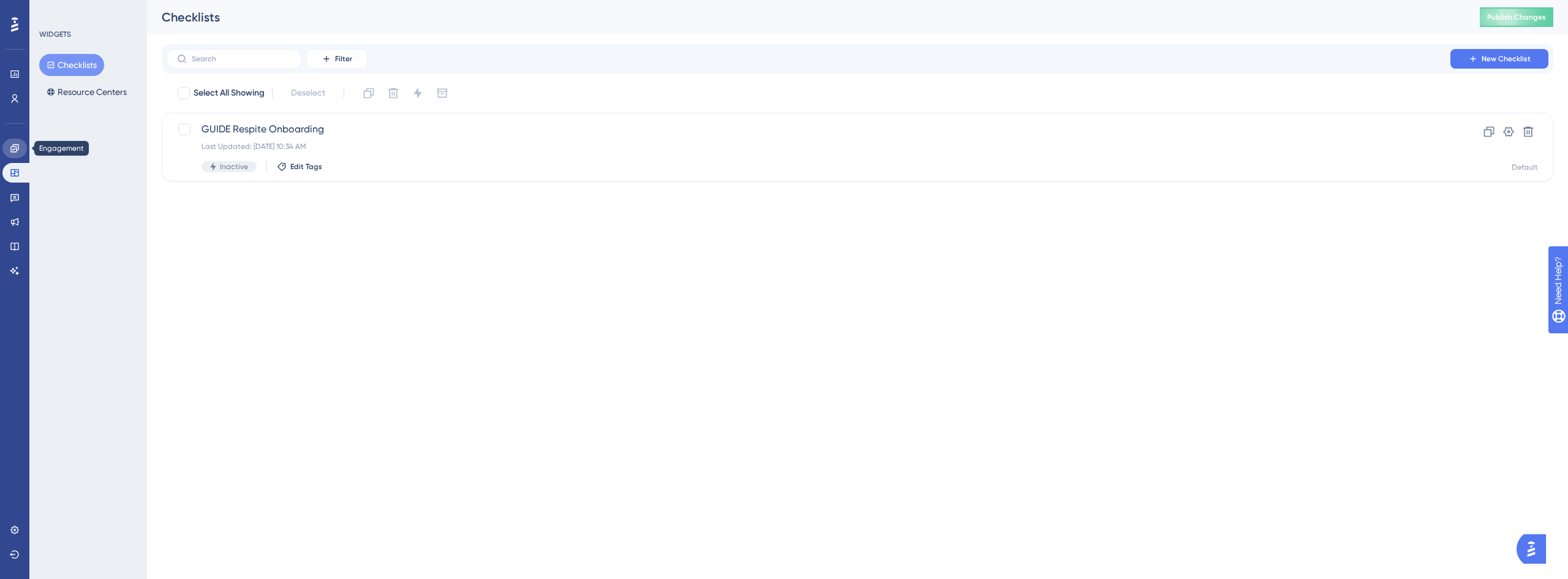
click at [13, 152] on icon at bounding box center [15, 149] width 10 height 10
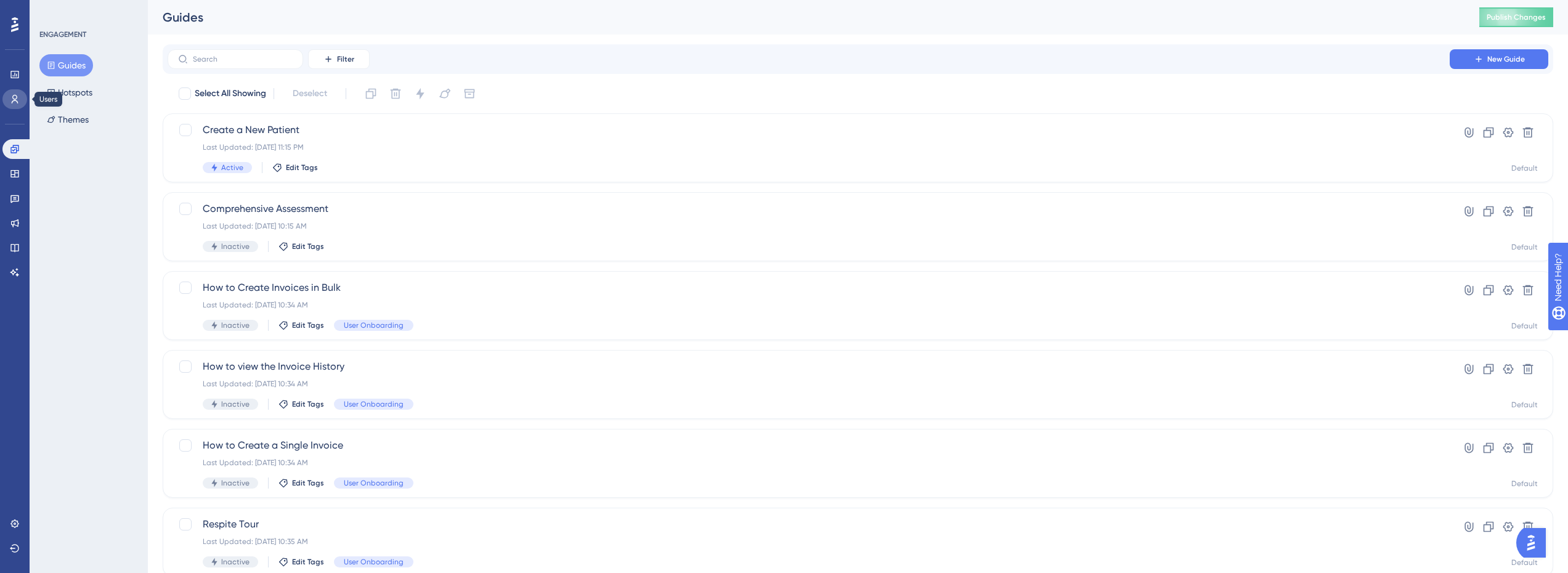
click at [14, 96] on icon at bounding box center [14, 99] width 6 height 9
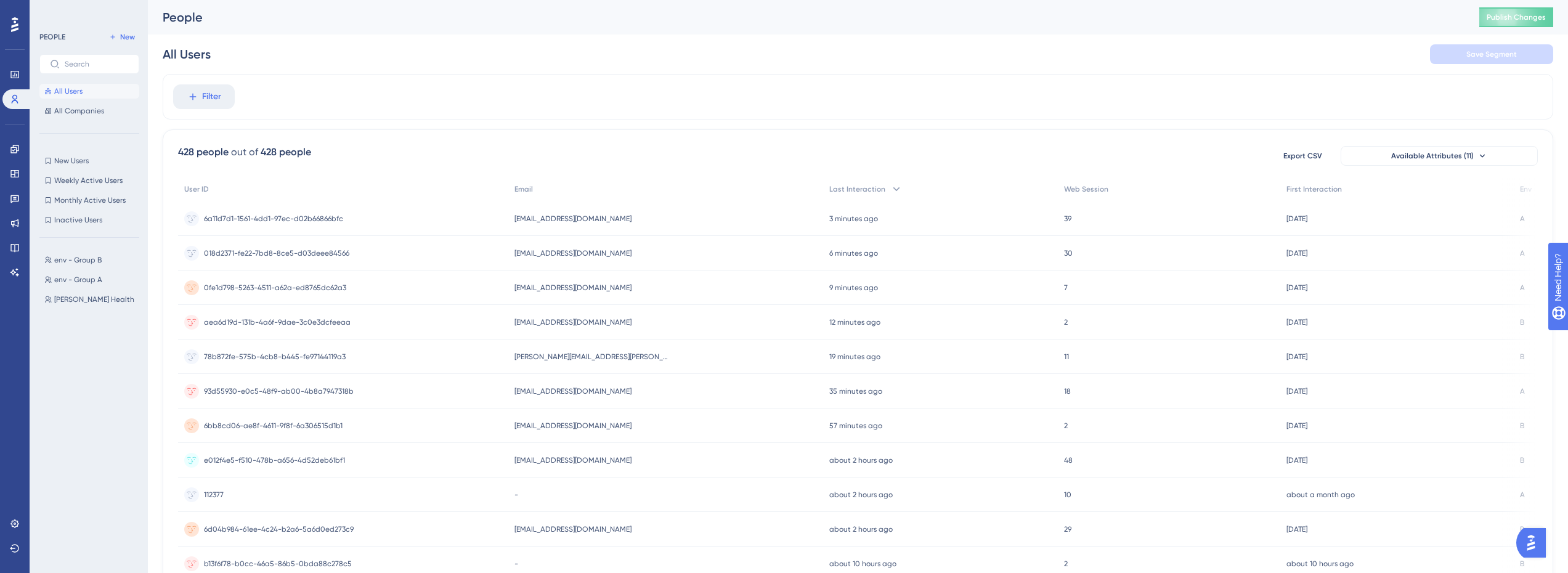
click at [9, 63] on div "Performance Users" at bounding box center [14, 72] width 24 height 74
click at [15, 74] on icon at bounding box center [14, 74] width 8 height 7
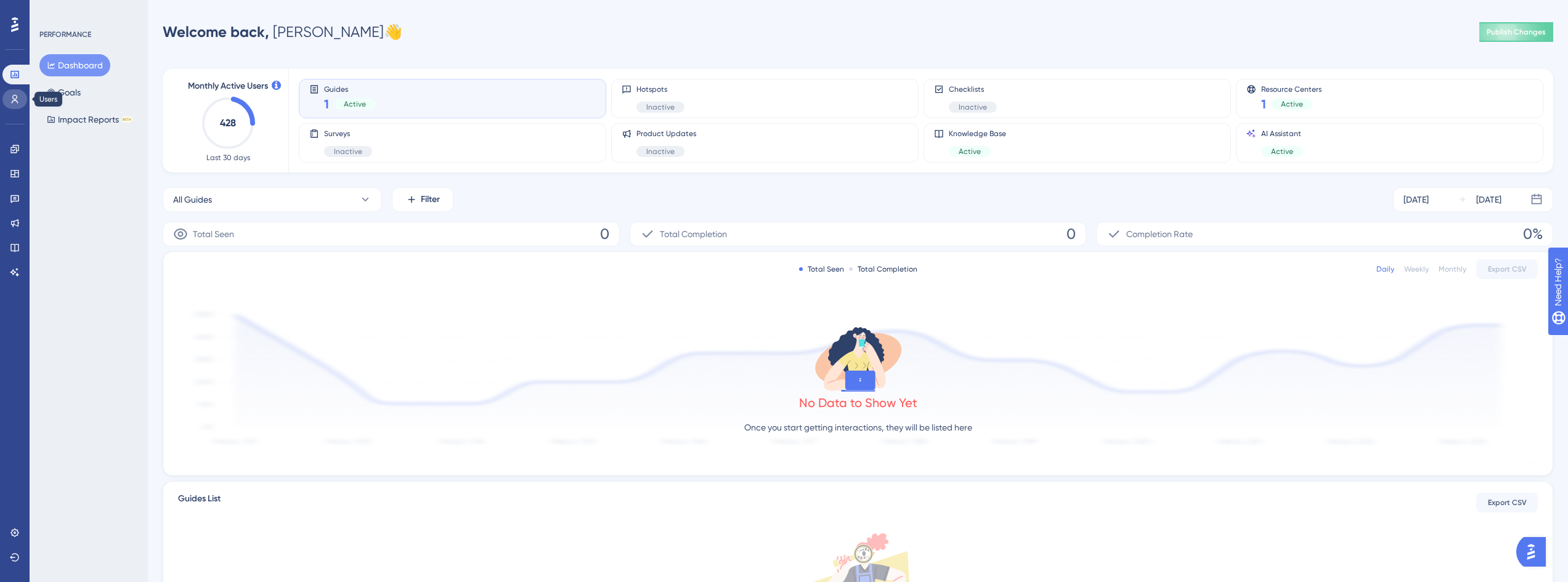
click at [5, 102] on link at bounding box center [14, 99] width 24 height 20
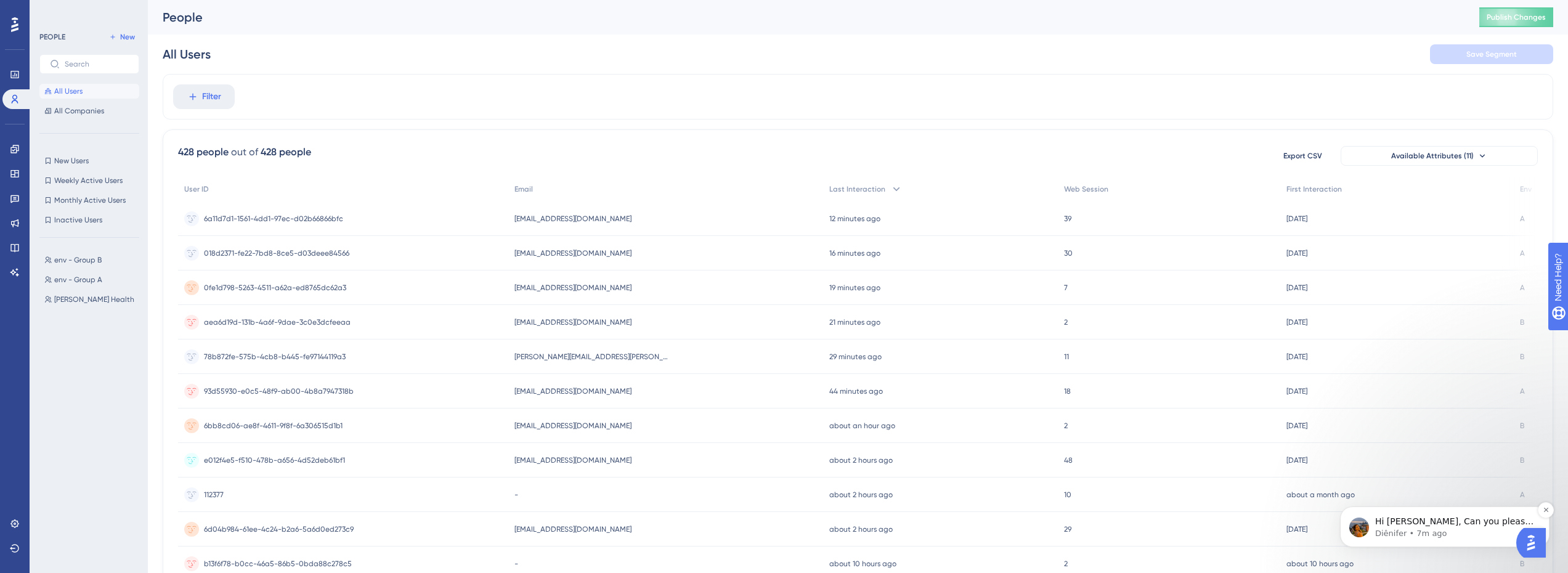
click at [1436, 532] on p "Diênifer • 7m ago" at bounding box center [1455, 534] width 159 height 11
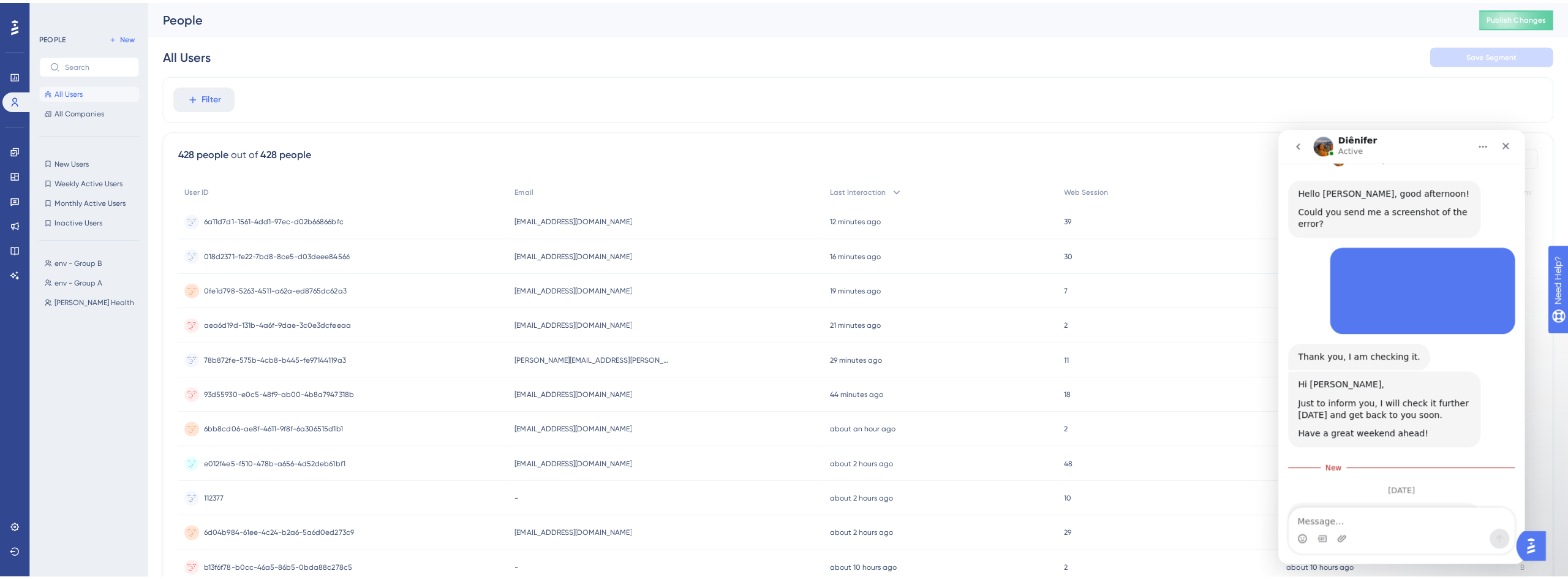
scroll to position [343, 0]
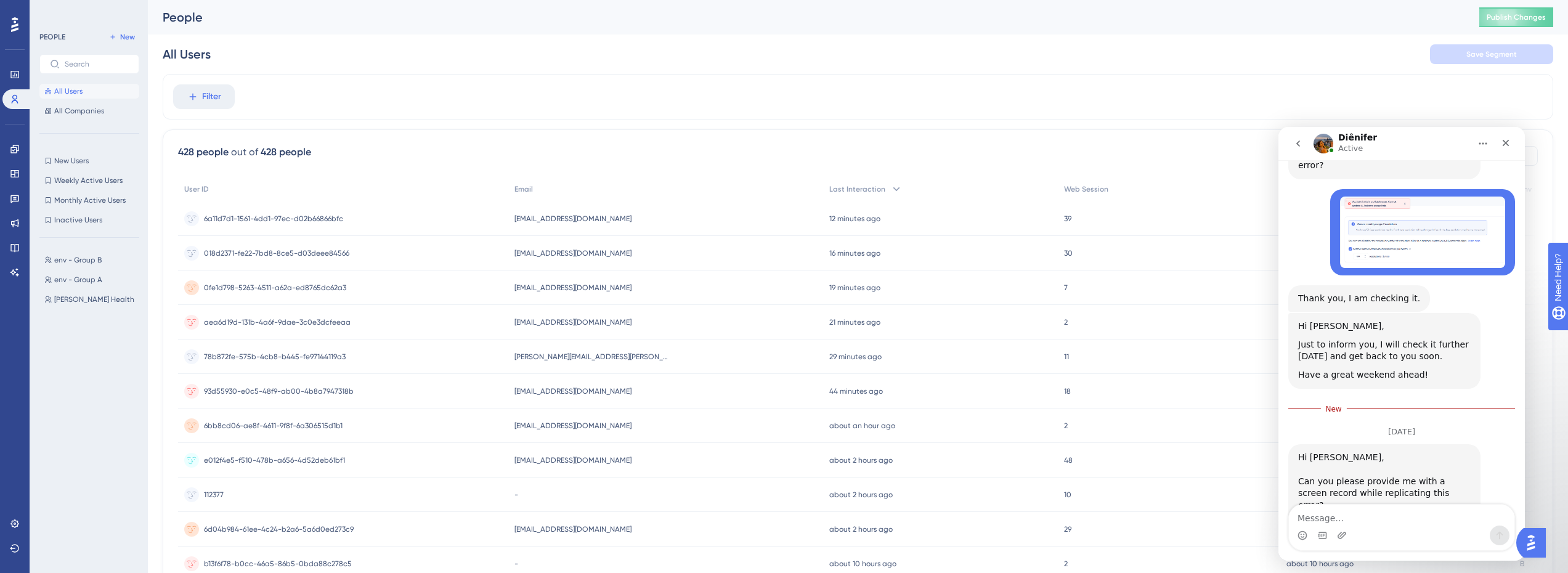
click at [1359, 523] on textarea "Message…" at bounding box center [1401, 515] width 225 height 21
click at [14, 275] on icon at bounding box center [15, 273] width 10 height 10
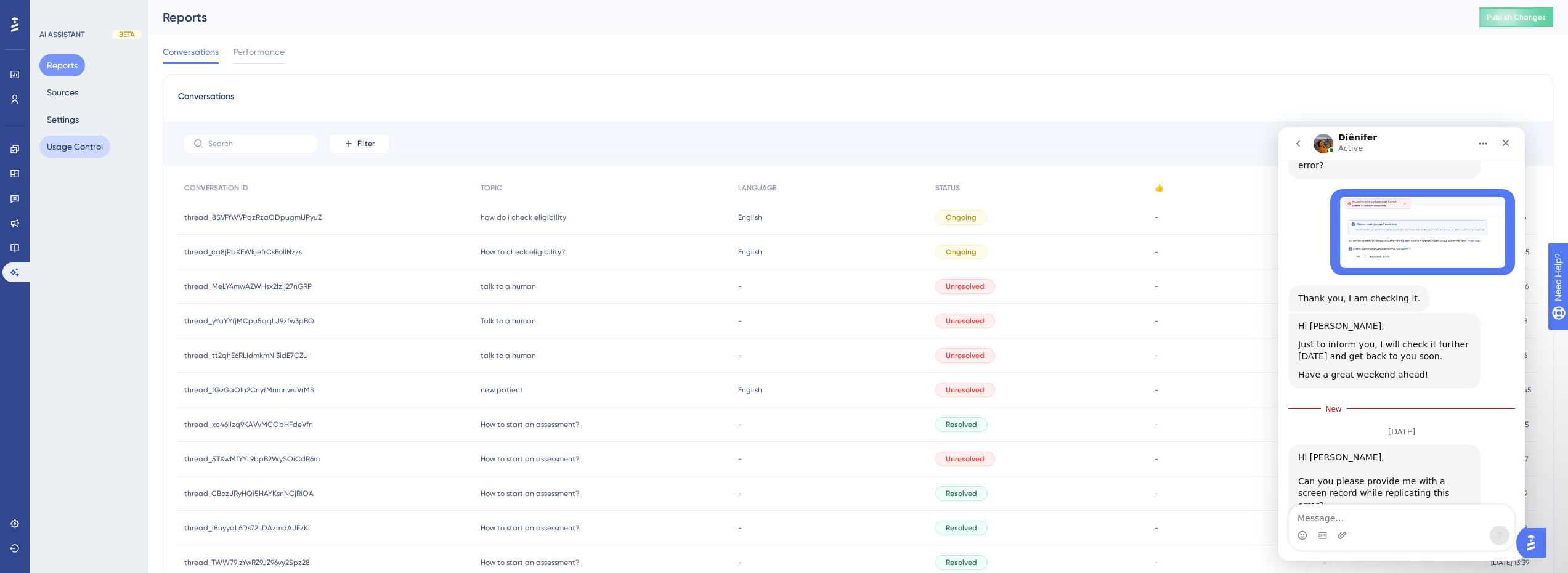
click at [74, 151] on button "Usage Control" at bounding box center [74, 147] width 71 height 22
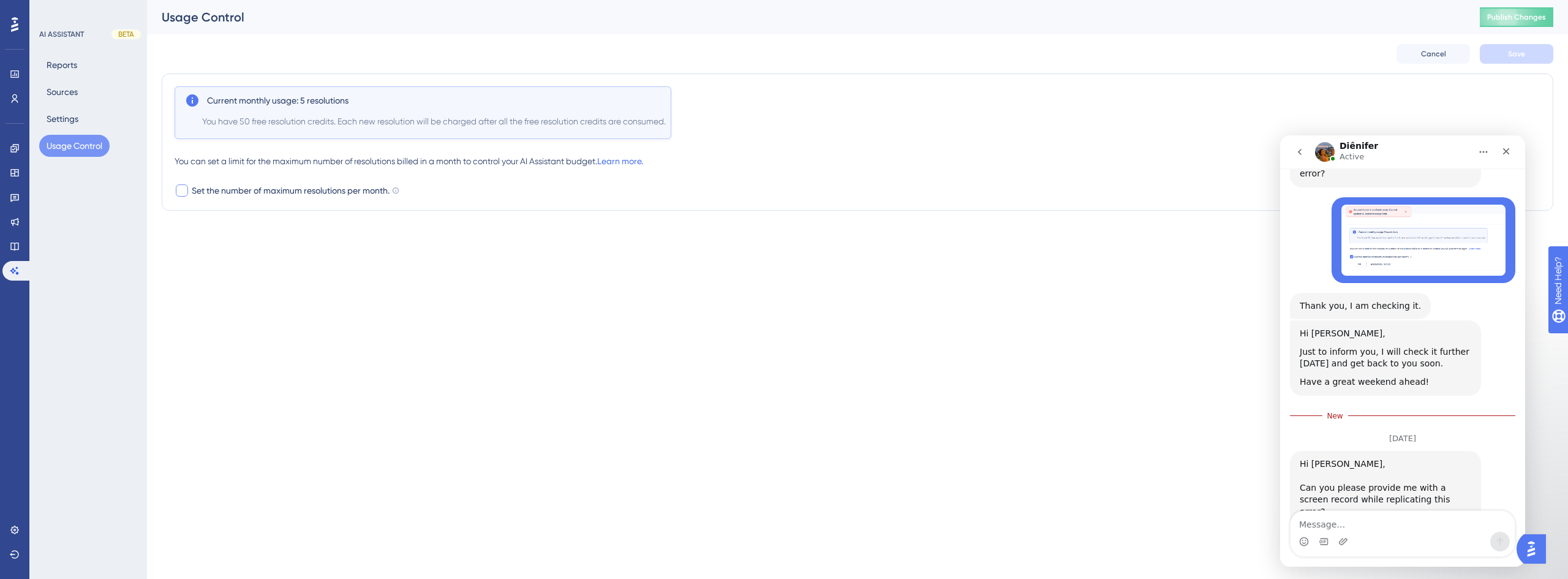
click at [228, 189] on span "Set the number of maximum resolutions per month." at bounding box center [291, 191] width 198 height 15
checkbox input "true"
click at [1528, 46] on button "Save" at bounding box center [1516, 54] width 73 height 20
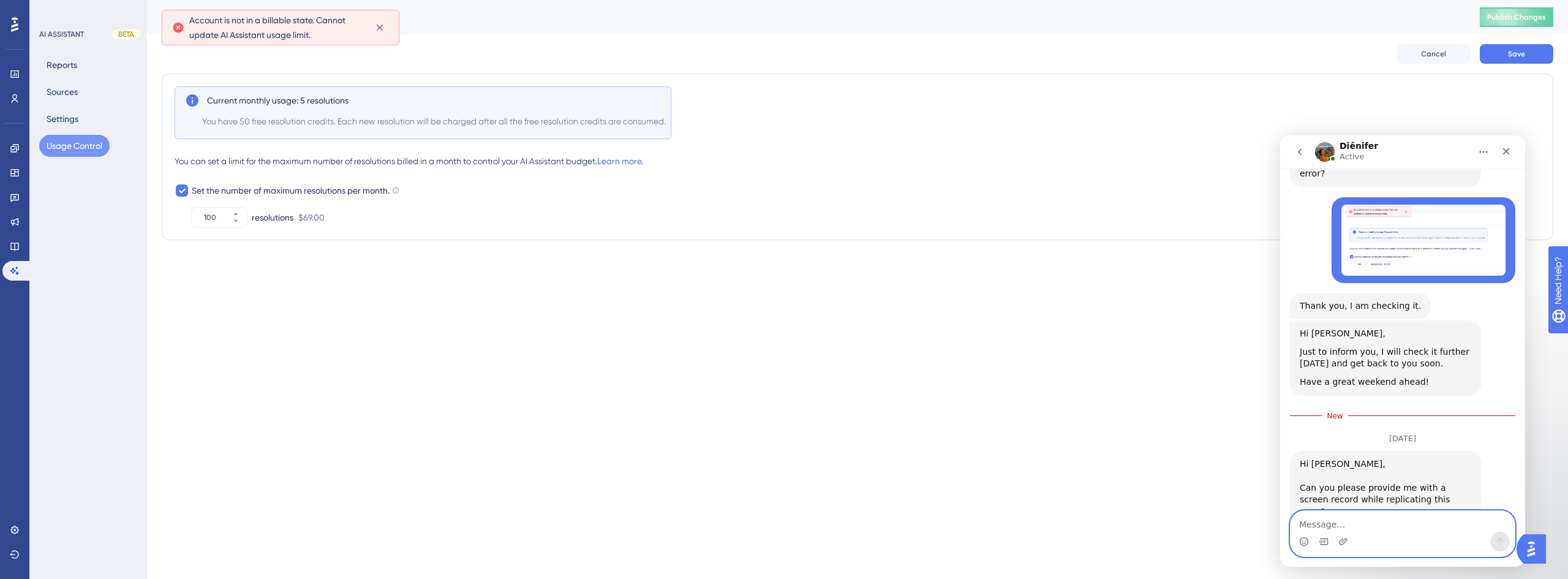
click at [1329, 526] on textarea "Message…" at bounding box center [1402, 521] width 224 height 21
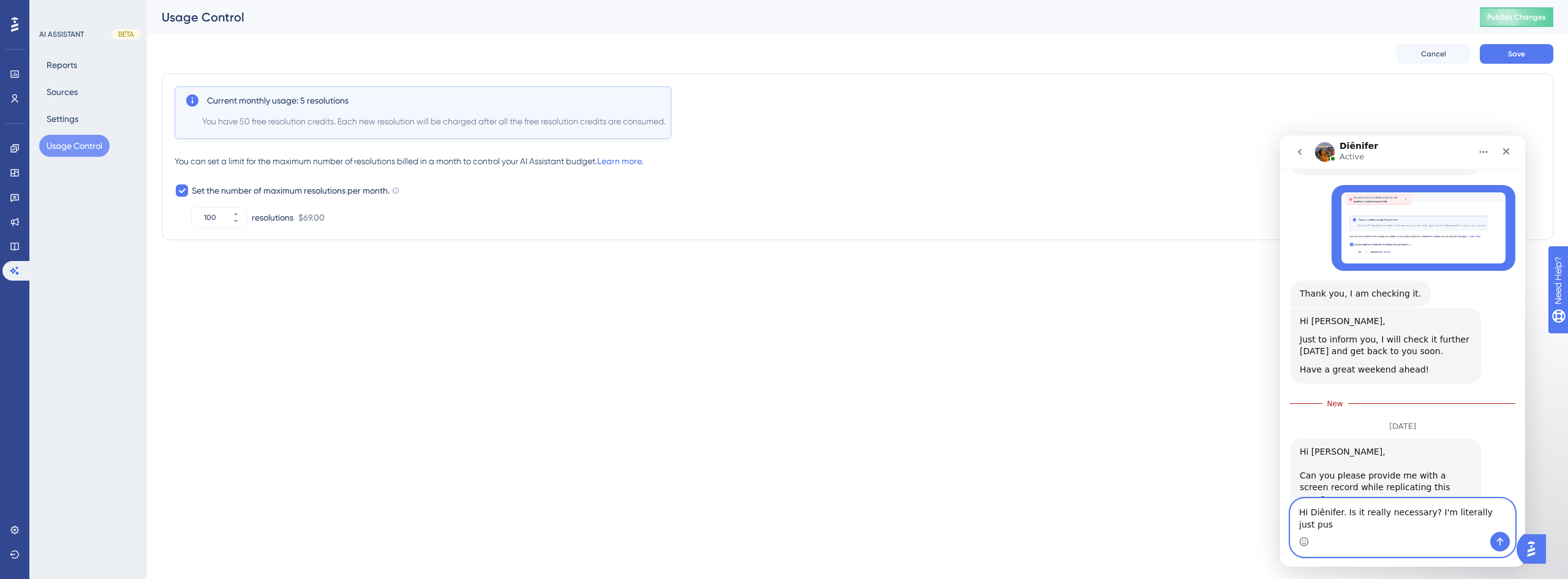
scroll to position [343, 0]
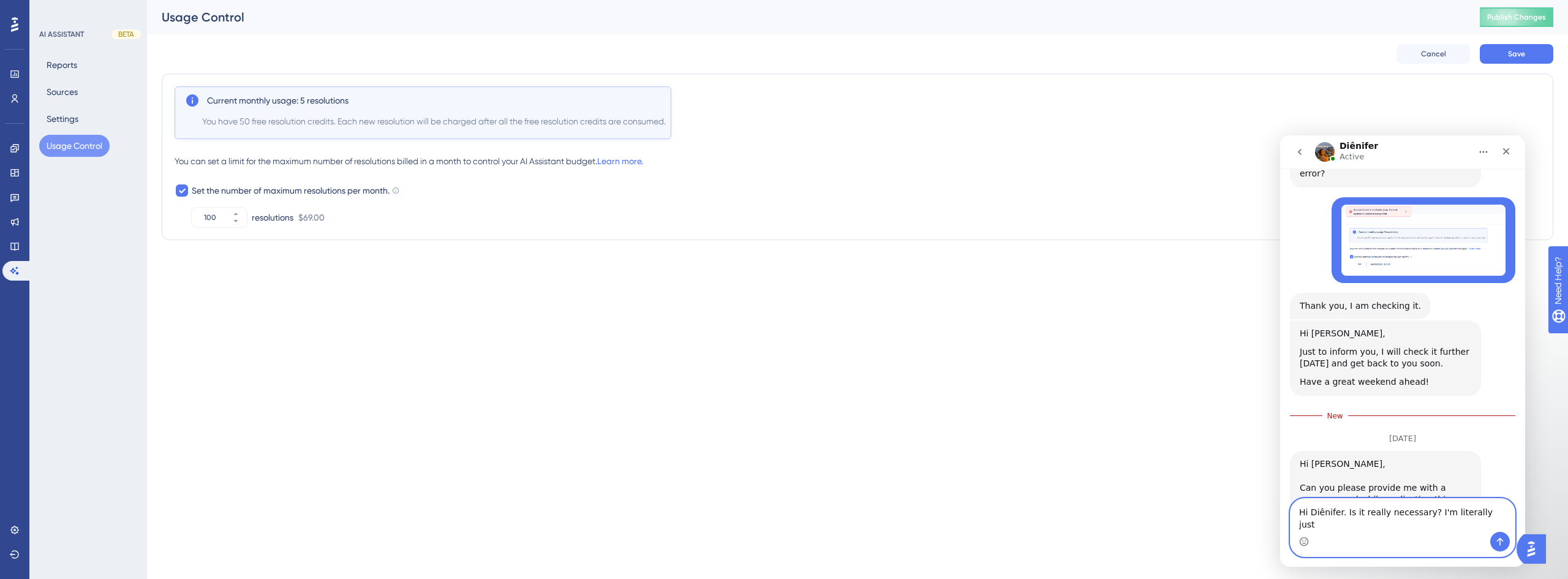
drag, startPoint x: 1487, startPoint y: 526, endPoint x: 1424, endPoint y: 531, distance: 63.2
click at [1424, 531] on textarea "Hi Diênifer. Is it really necessary? I'm literally just" at bounding box center [1402, 515] width 224 height 33
click at [1493, 528] on textarea "Hi Diênifer. Is it really necessary? I'm literally just" at bounding box center [1402, 515] width 224 height 33
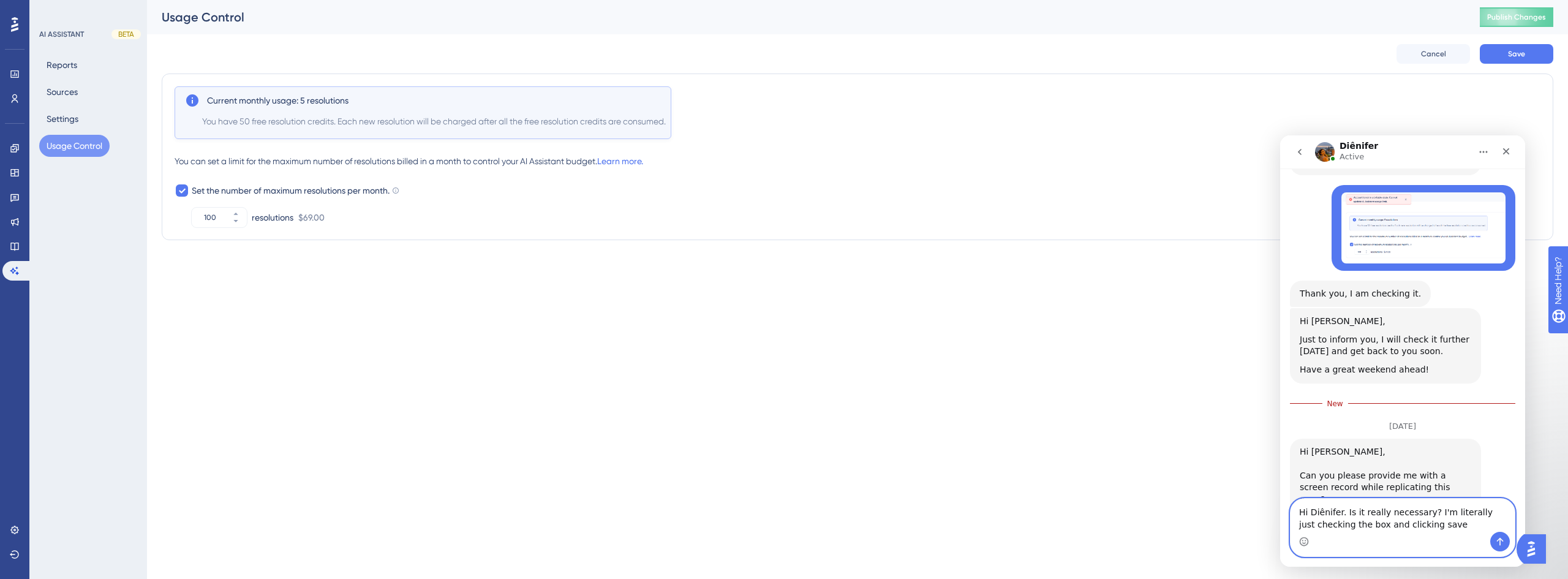
type textarea "Hi Diênifer. Is it really necessary? I'm literally just checking the box and cl…"
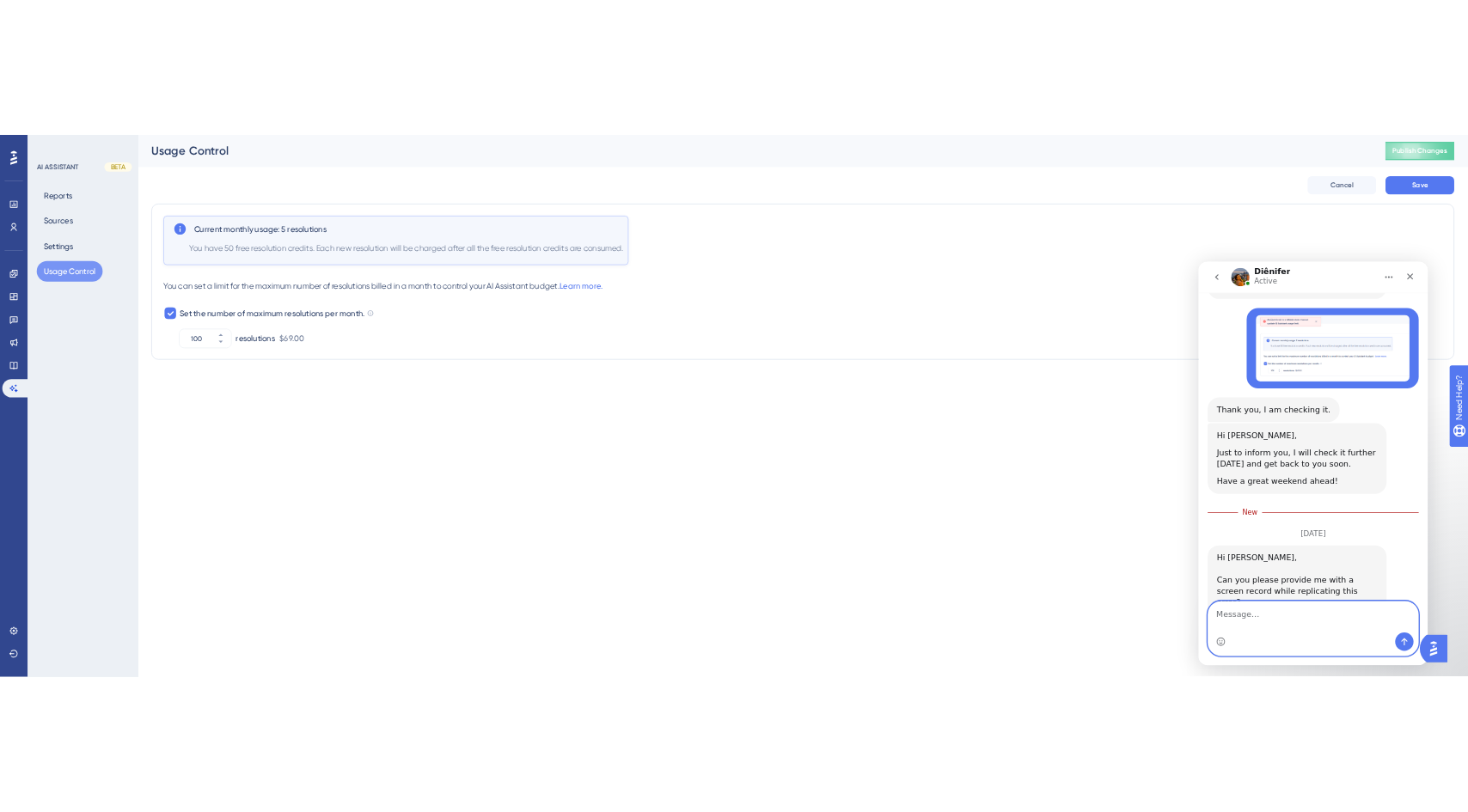
scroll to position [481, 0]
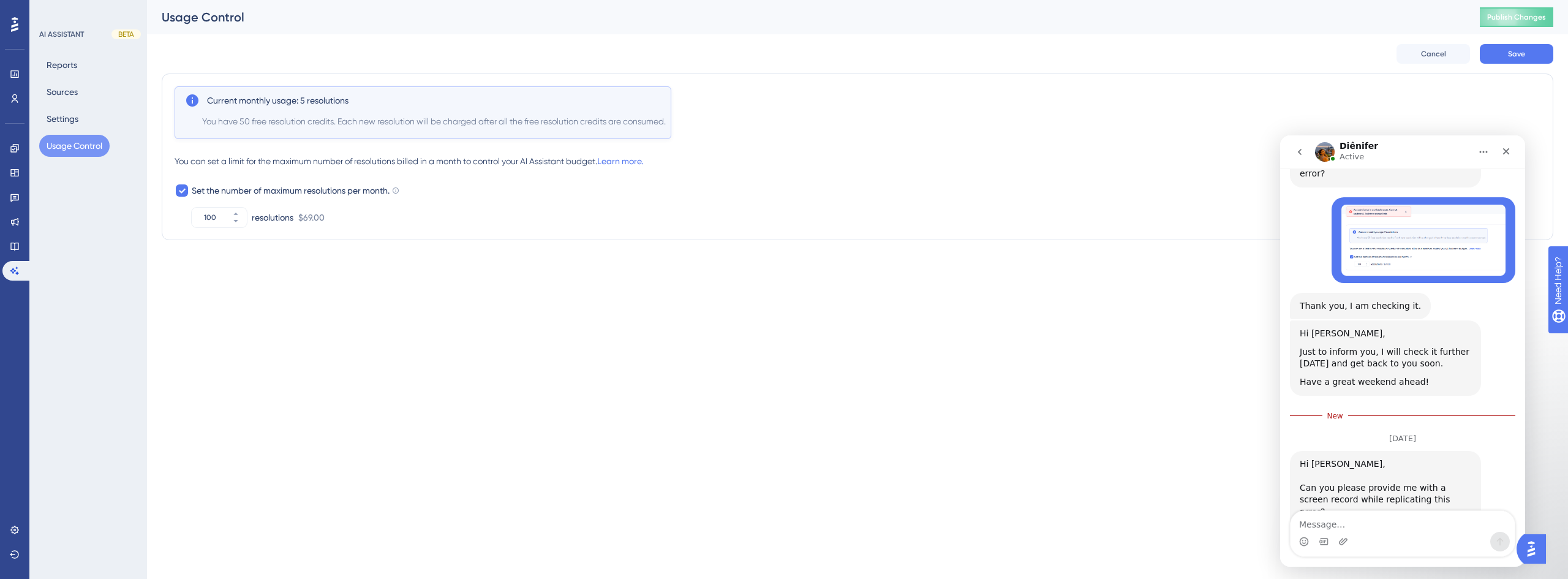
click at [1072, 272] on div "Performance Users Engagement Widgets Feedback Product Updates Knowledge Base AI…" at bounding box center [784, 144] width 1568 height 290
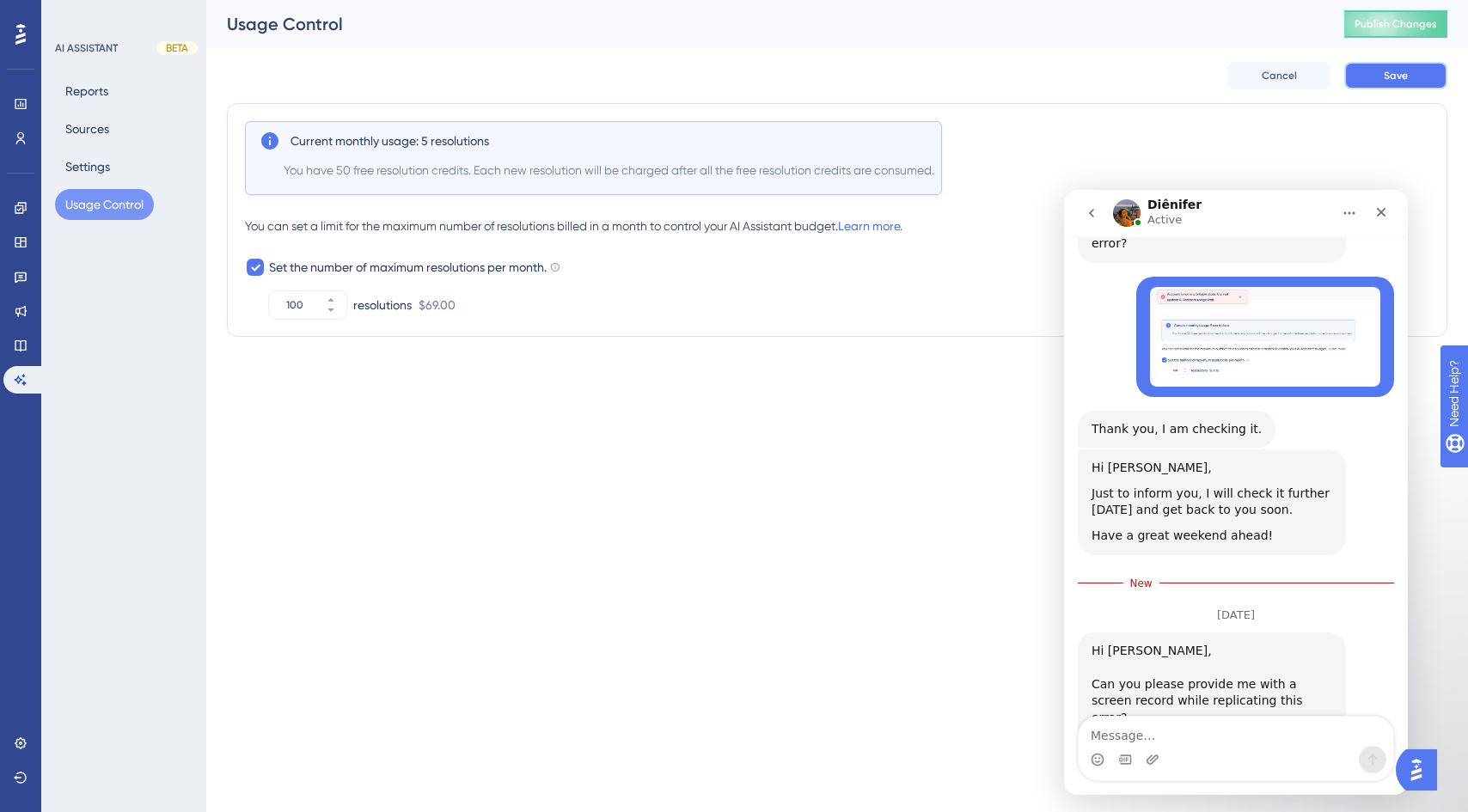
click at [1418, 74] on button "Save" at bounding box center [1395, 76] width 103 height 28
click at [1191, 718] on textarea "Message…" at bounding box center [1235, 730] width 314 height 29
click at [1121, 726] on textarea "Message…" at bounding box center [1235, 730] width 314 height 29
paste textarea "Hi, Diênifer! Is this really necessary? I'm just checking the box and clicking …"
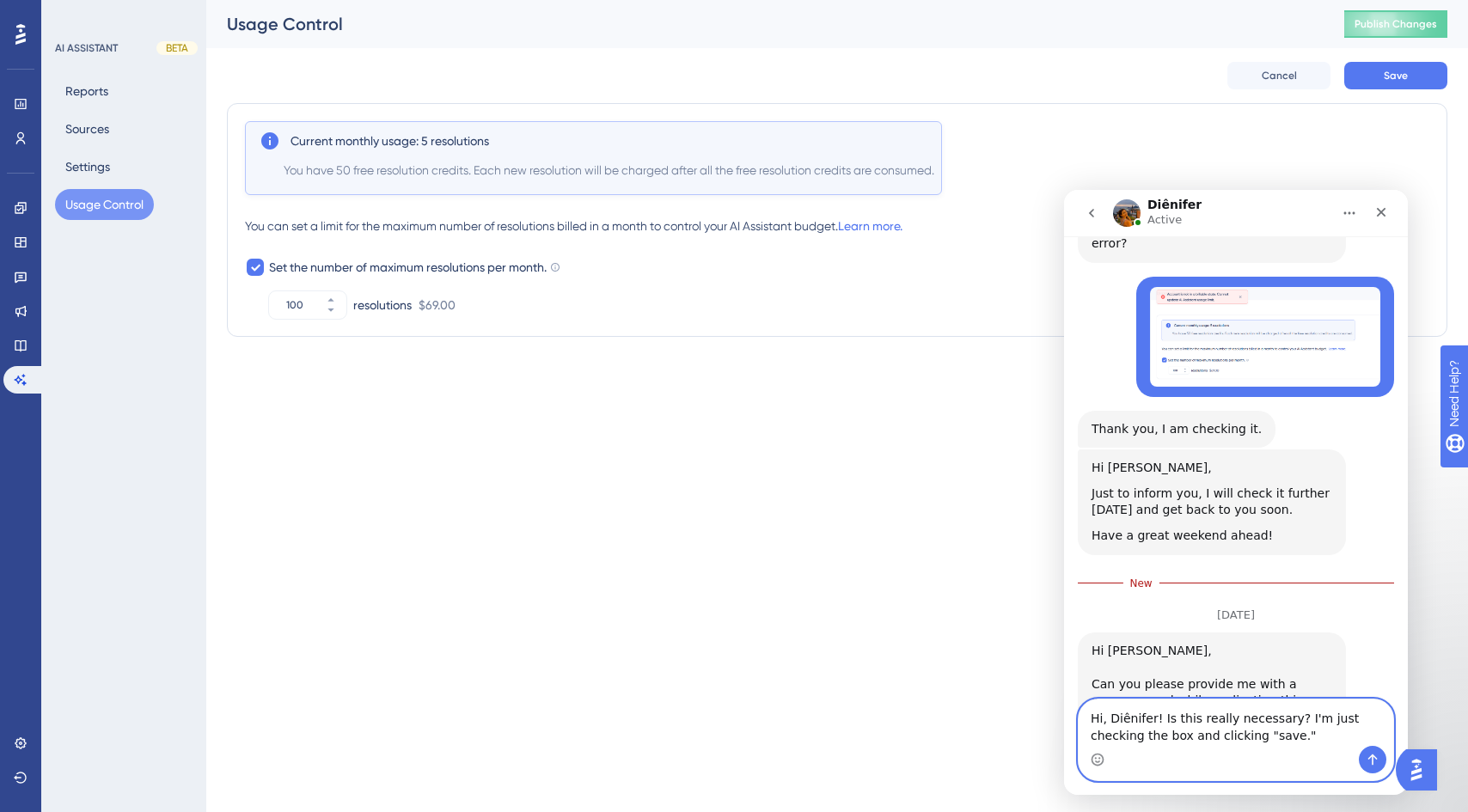
scroll to position [499, 0]
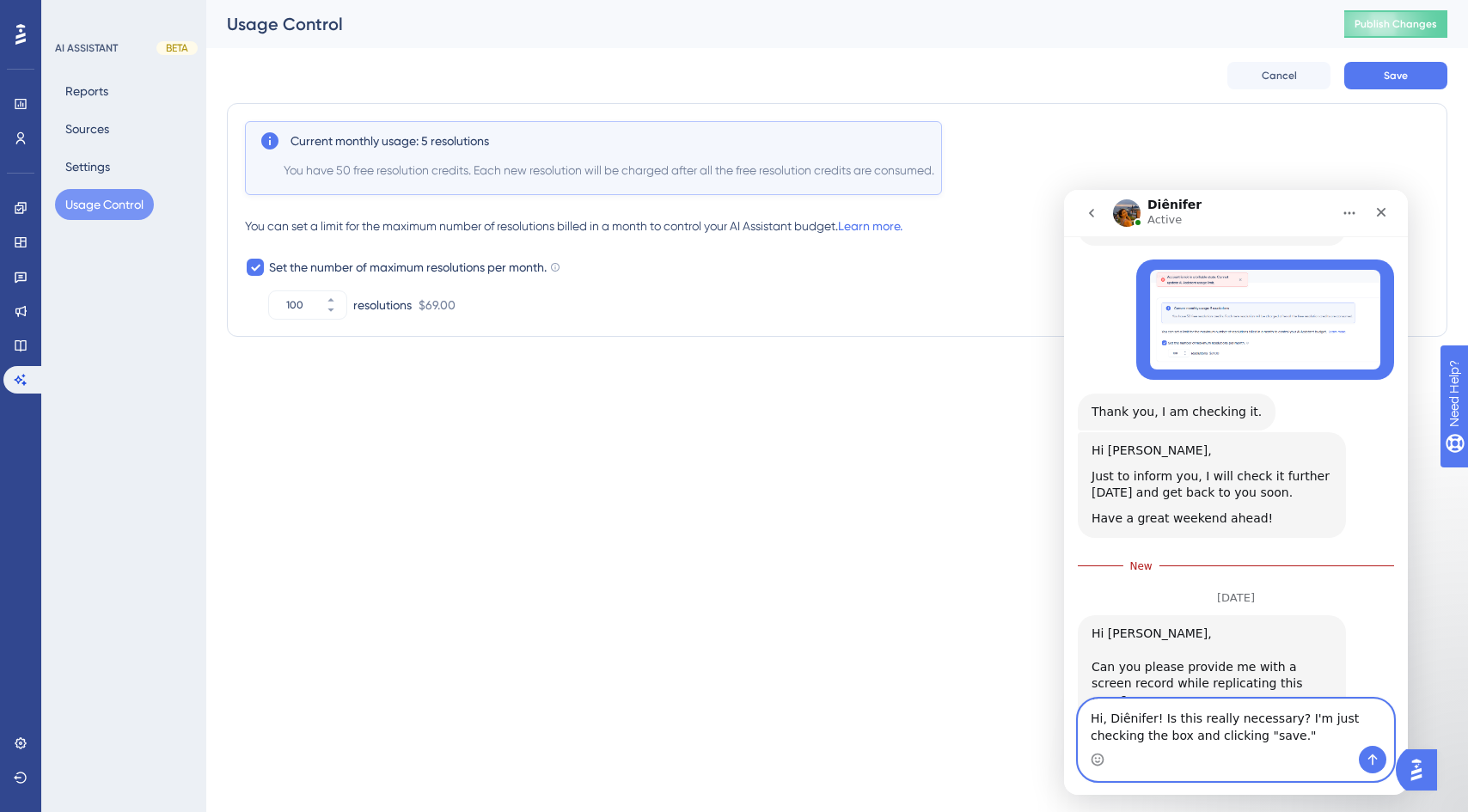
click at [1232, 739] on textarea "Hi, Diênifer! Is this really necessary? I'm just checking the box and clicking …" at bounding box center [1235, 722] width 314 height 47
click at [1241, 738] on textarea "Hi, Diênifer! Is this really necessary? I'm just checking the box and clicking …" at bounding box center [1235, 722] width 314 height 47
type textarea "Hi, Diênifer! Is this really necessary? I'm just checking the box and clicking …"
click at [1367, 763] on icon "Send a message…" at bounding box center [1373, 760] width 14 height 14
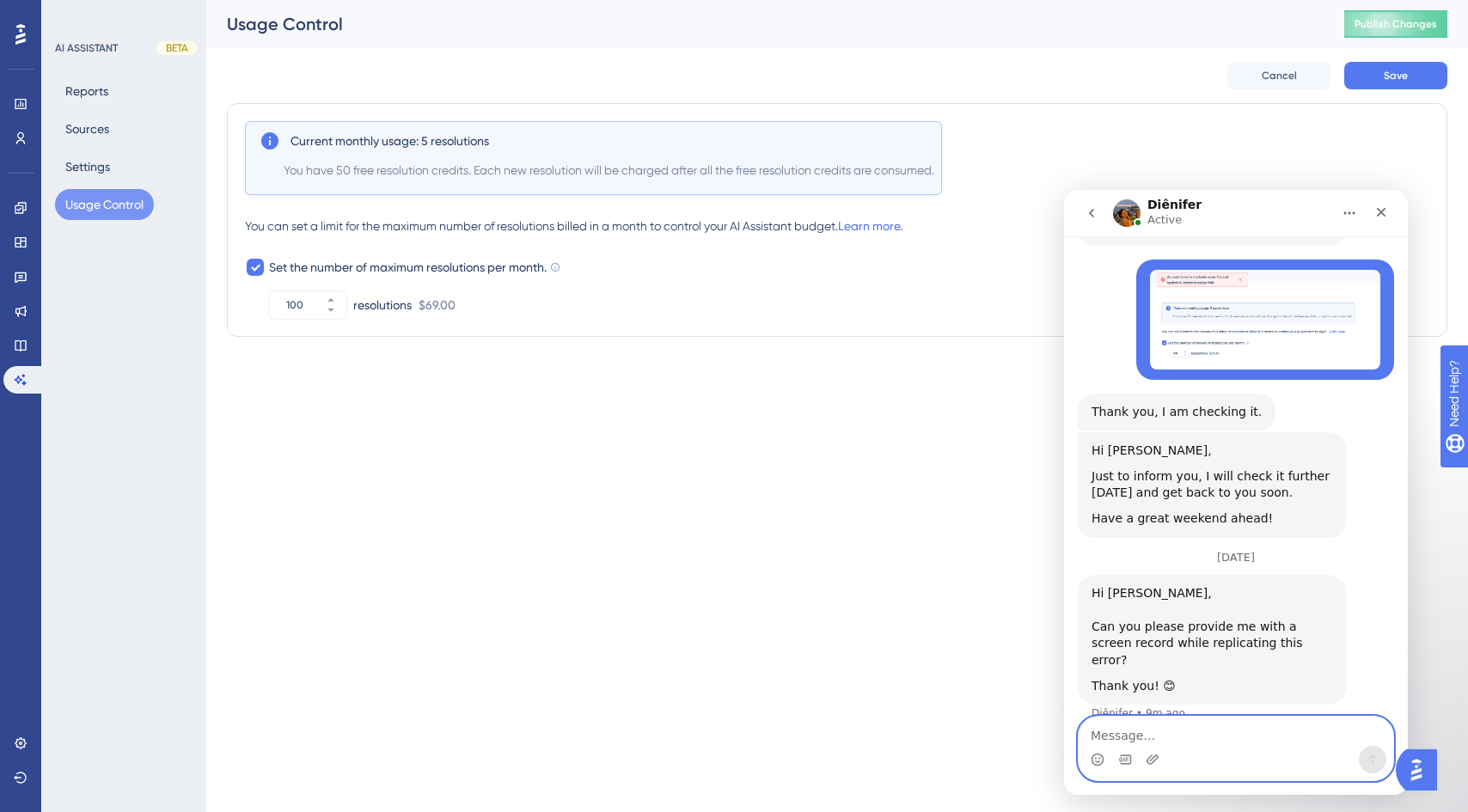
scroll to position [509, 0]
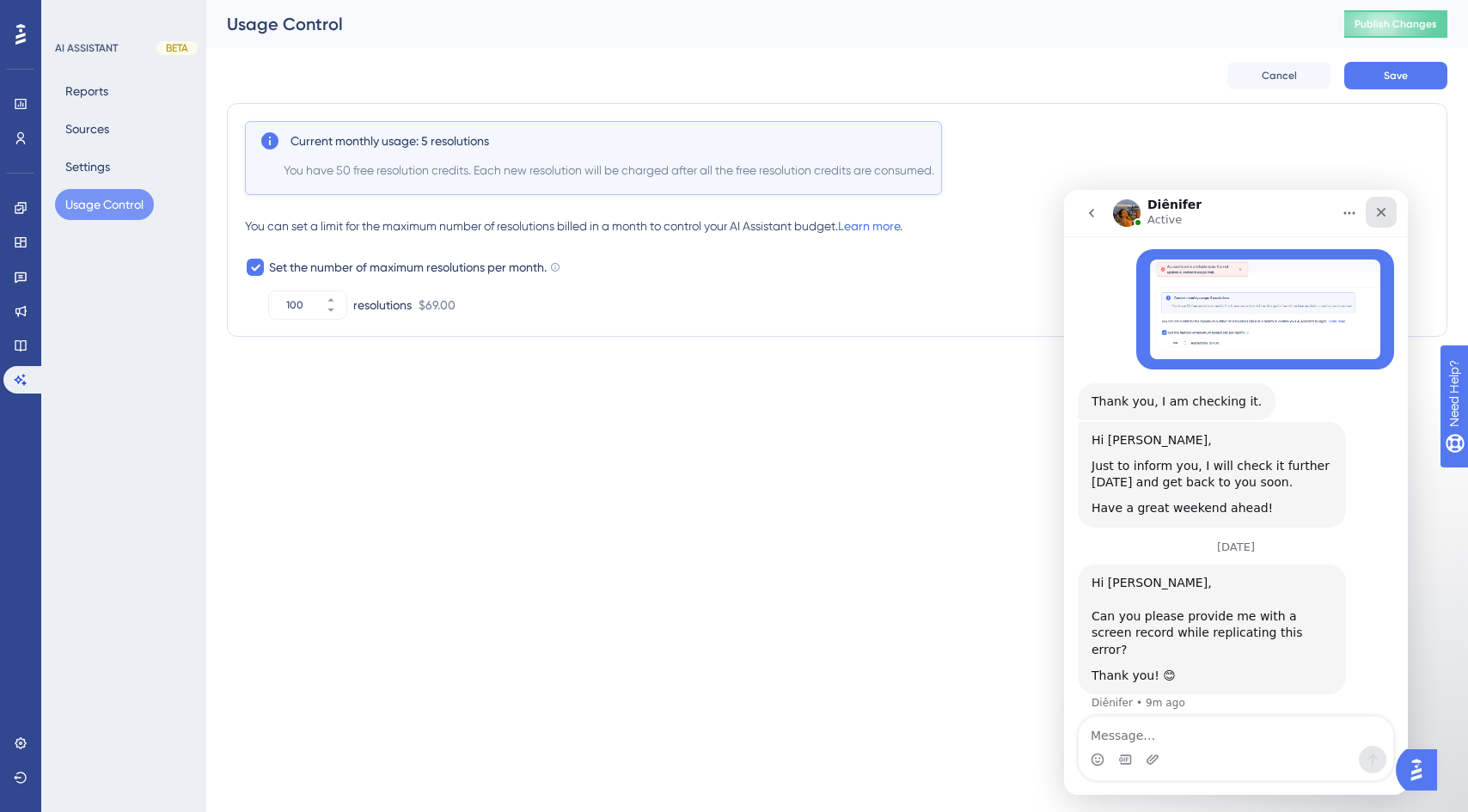
click at [1383, 209] on icon "Close" at bounding box center [1381, 211] width 9 height 9
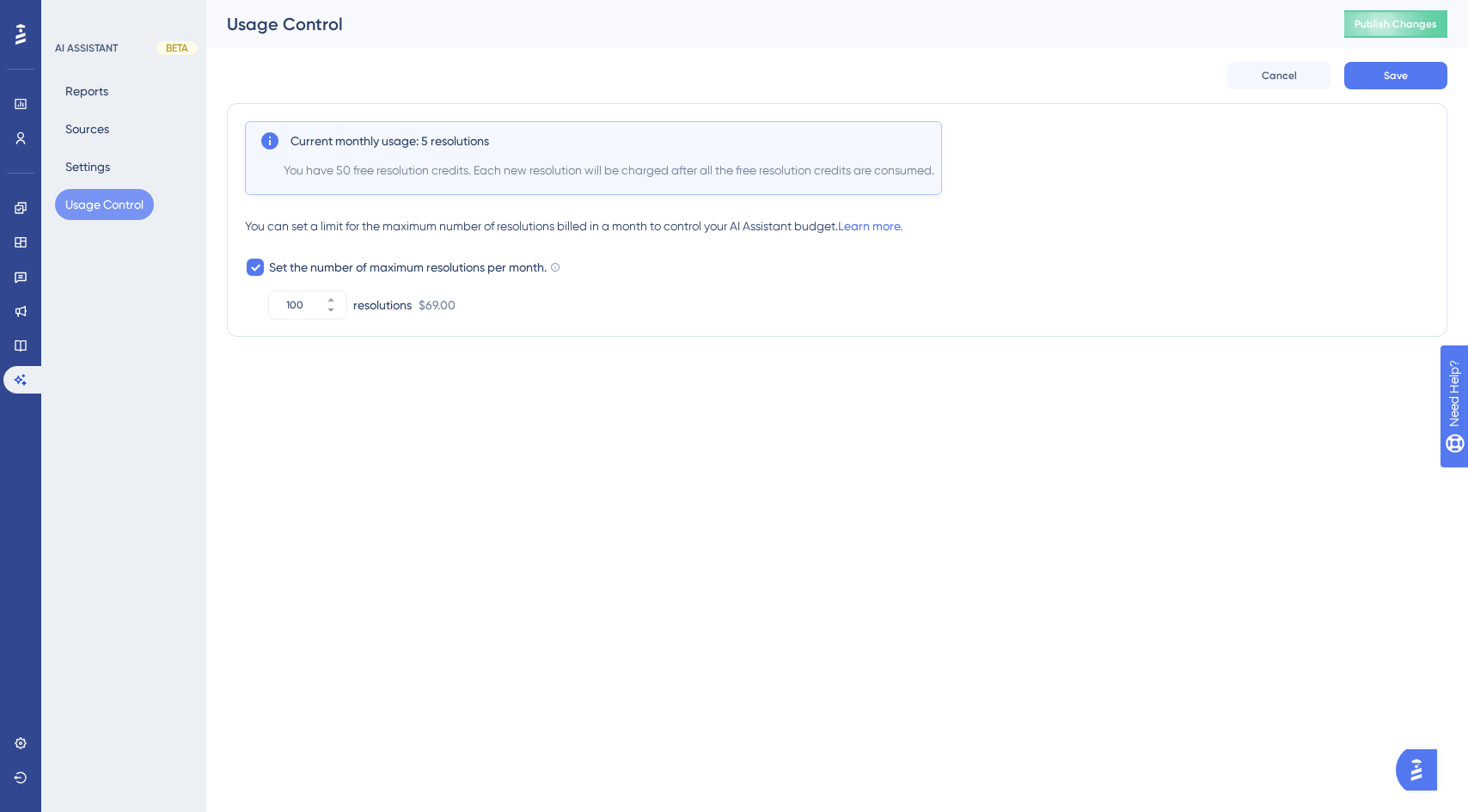
click at [1417, 768] on img "Open AI Assistant Launcher" at bounding box center [1416, 769] width 31 height 31
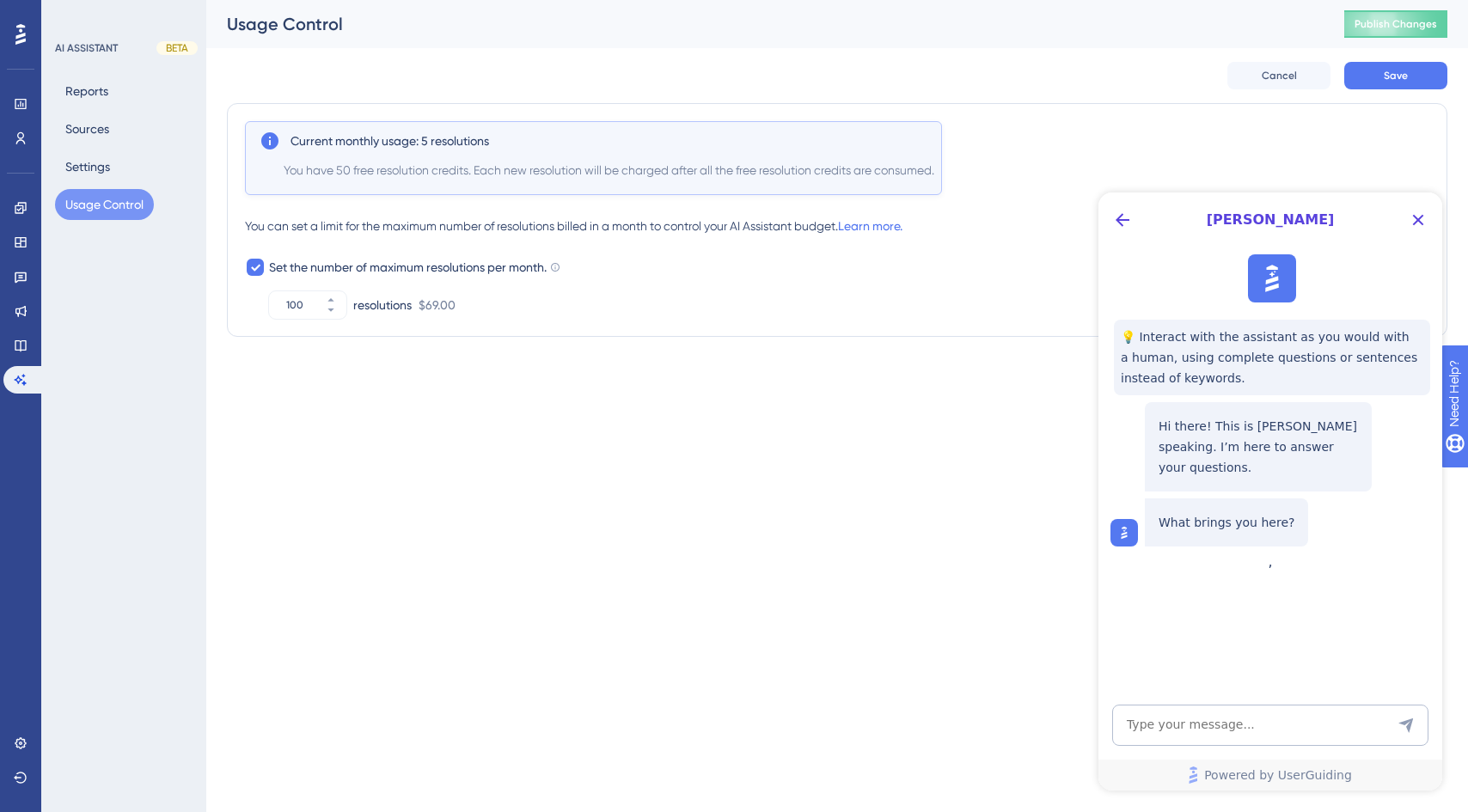
scroll to position [0, 0]
click at [1422, 218] on icon "Close Button" at bounding box center [1418, 219] width 21 height 21
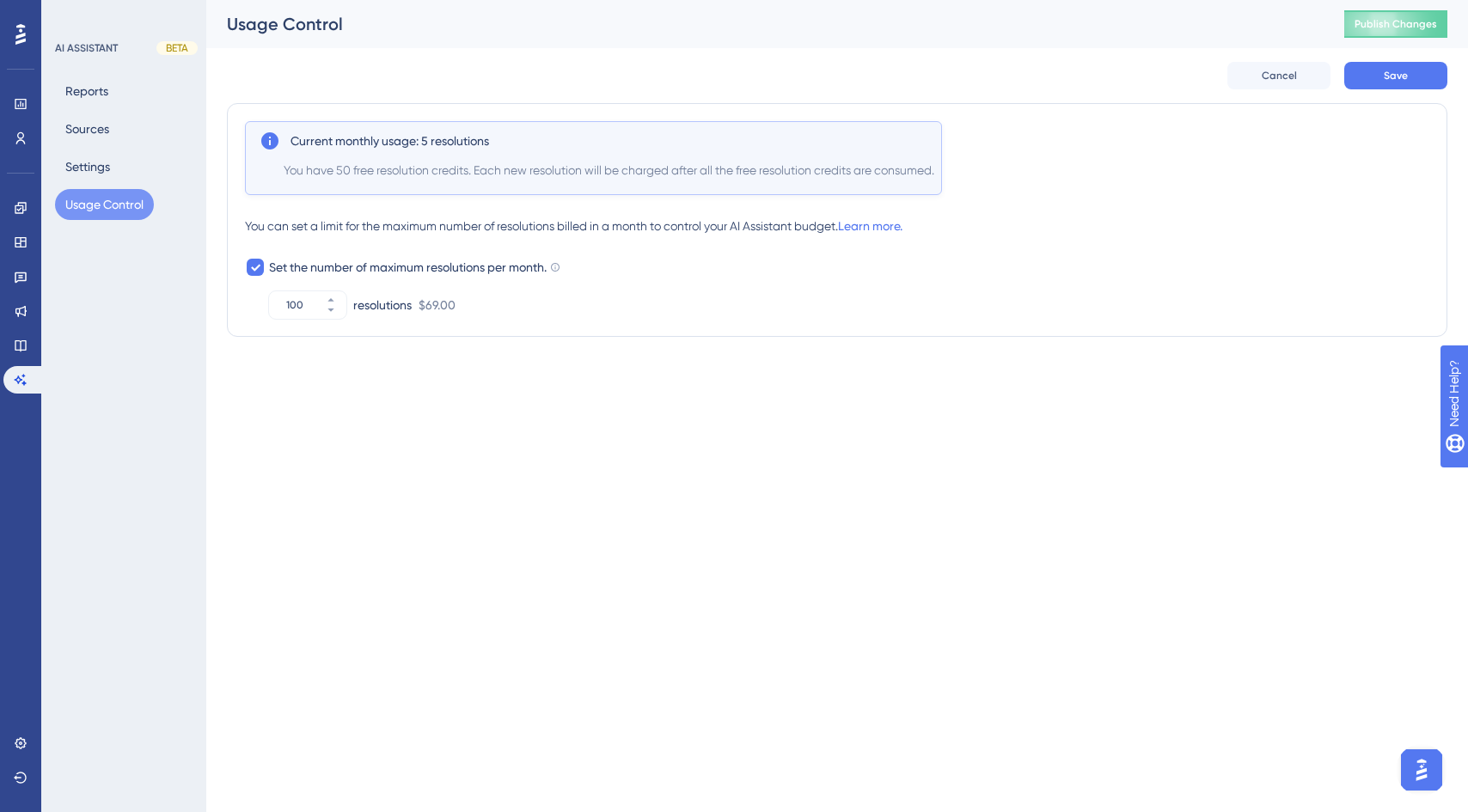
click at [1416, 755] on img "Open AI Assistant Launcher" at bounding box center [1421, 769] width 31 height 31
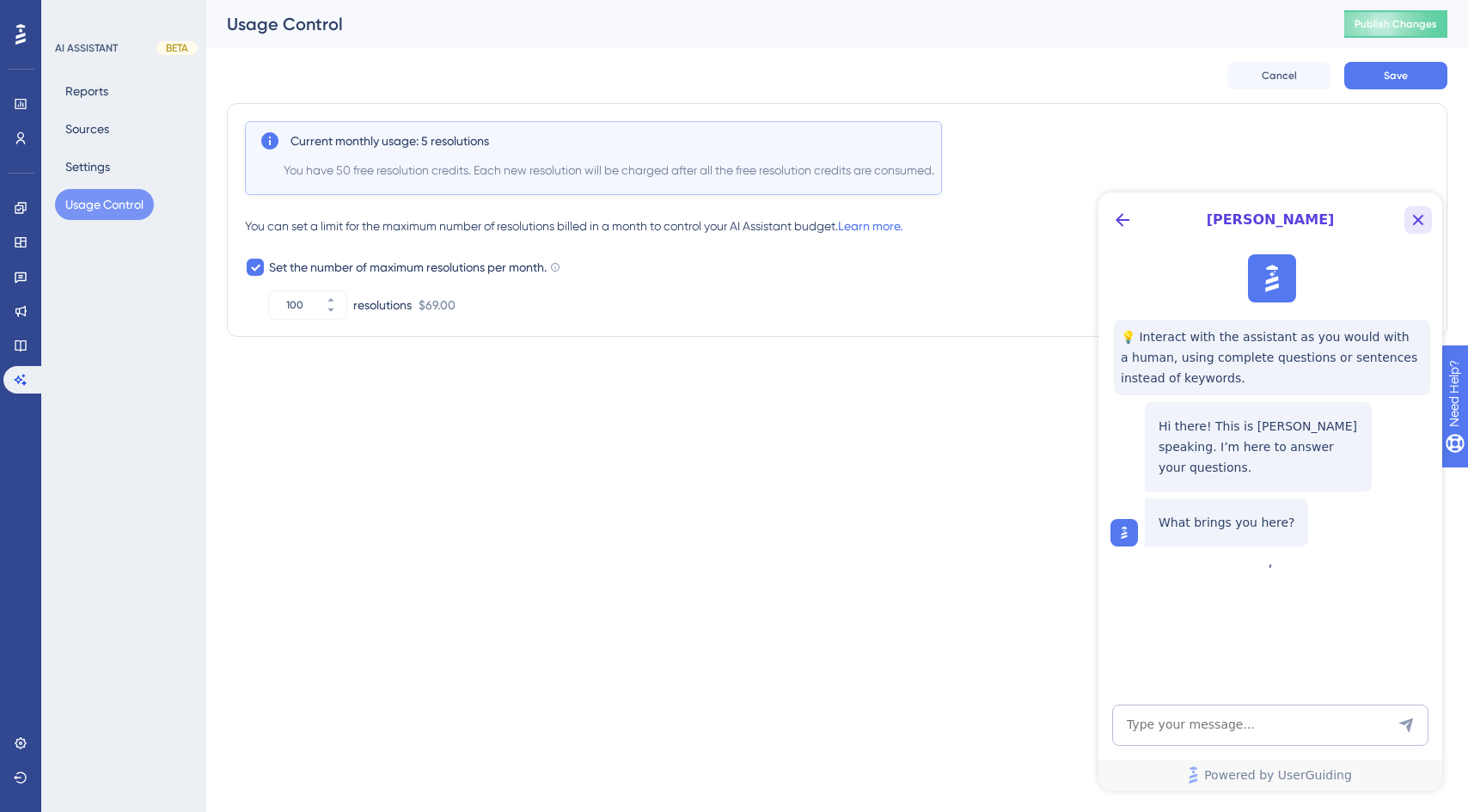
click at [1421, 226] on icon "Close Button" at bounding box center [1418, 219] width 21 height 21
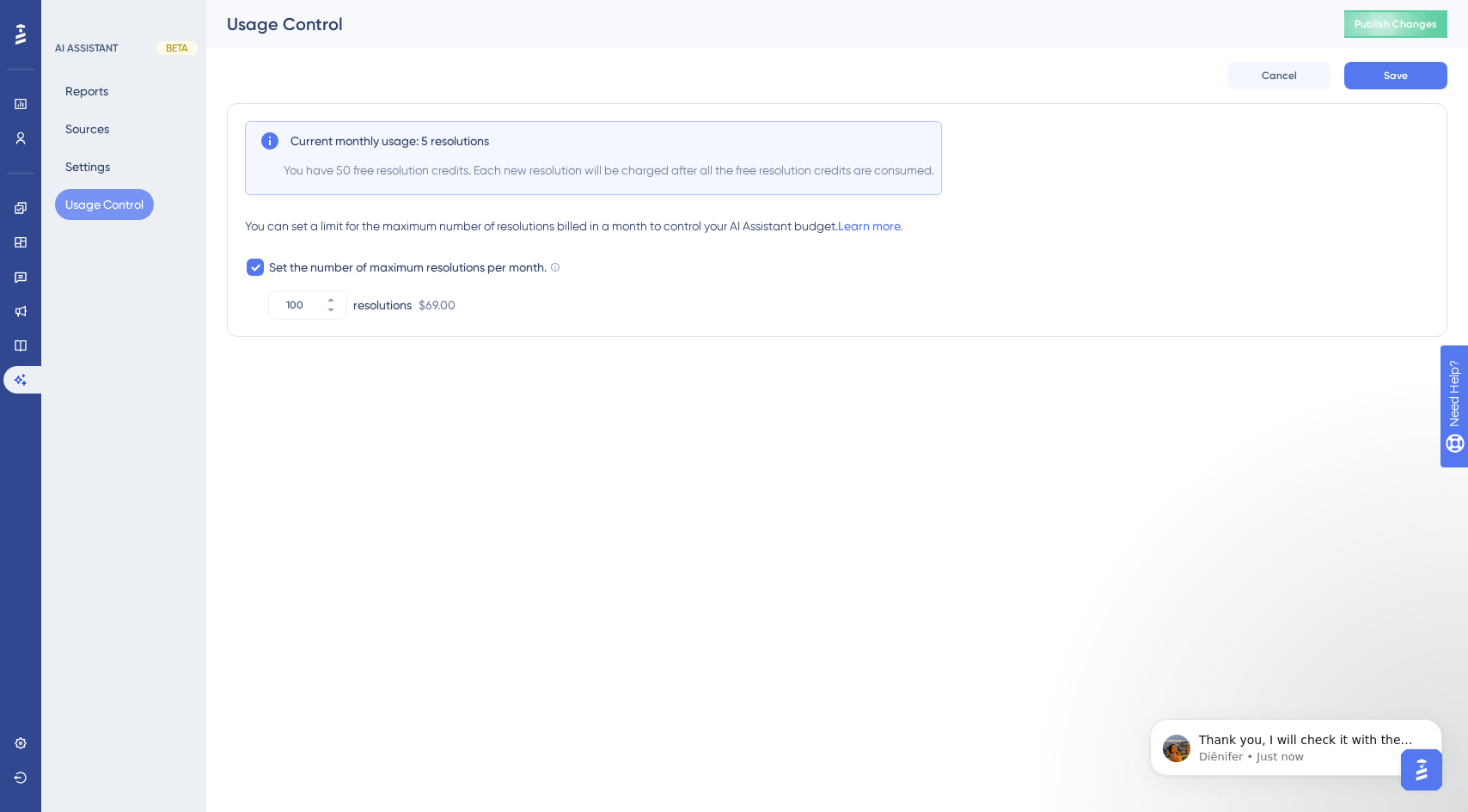
scroll to position [741, 0]
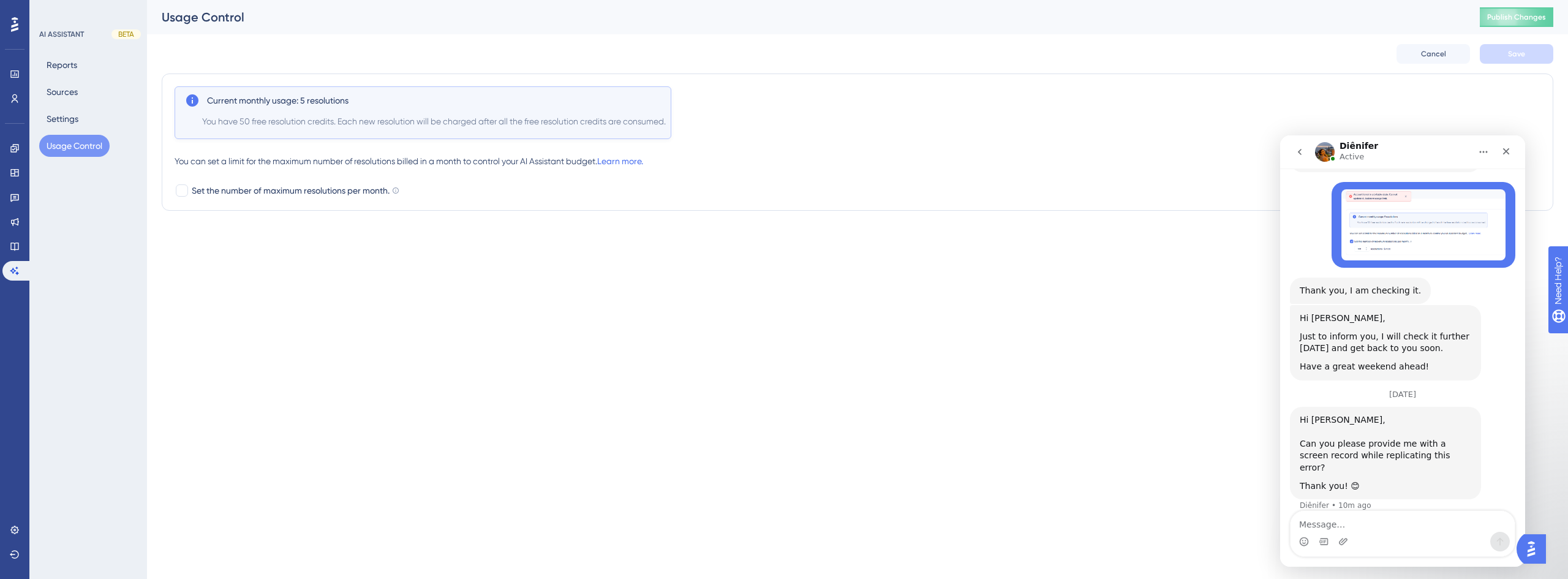
scroll to position [363, 0]
click at [1348, 519] on textarea "Message…" at bounding box center [1402, 521] width 224 height 21
type textarea "If it helps I'm getting a 400 error:"
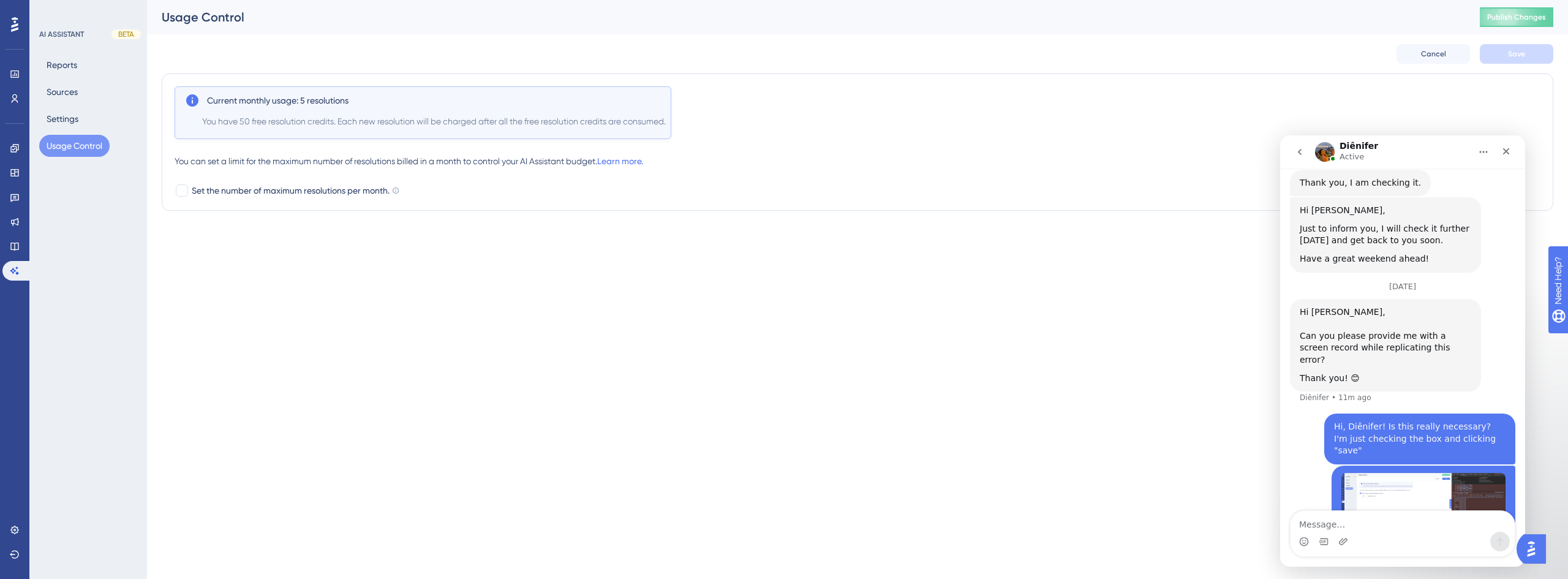
scroll to position [480, 0]
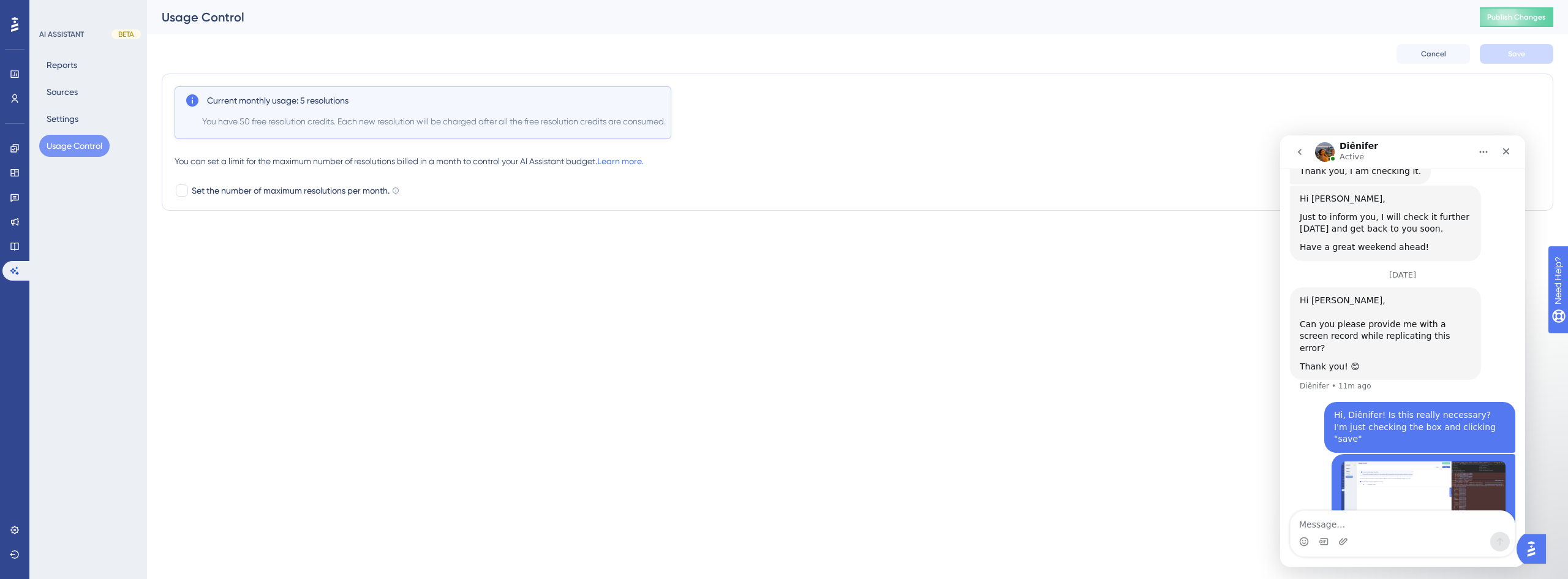
click at [1431, 528] on textarea "Message…" at bounding box center [1402, 521] width 224 height 21
click at [1453, 462] on img "Matheus says…" at bounding box center [1424, 492] width 164 height 61
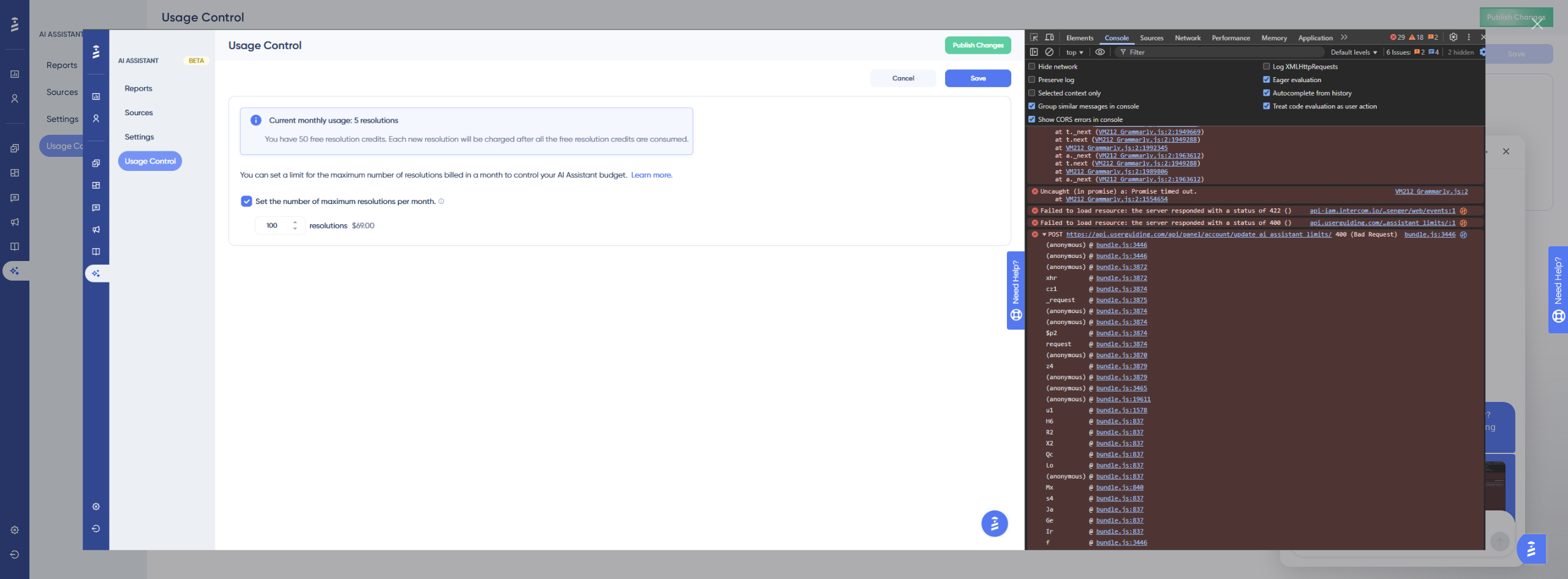
click at [1537, 27] on div "Close" at bounding box center [1538, 24] width 11 height 11
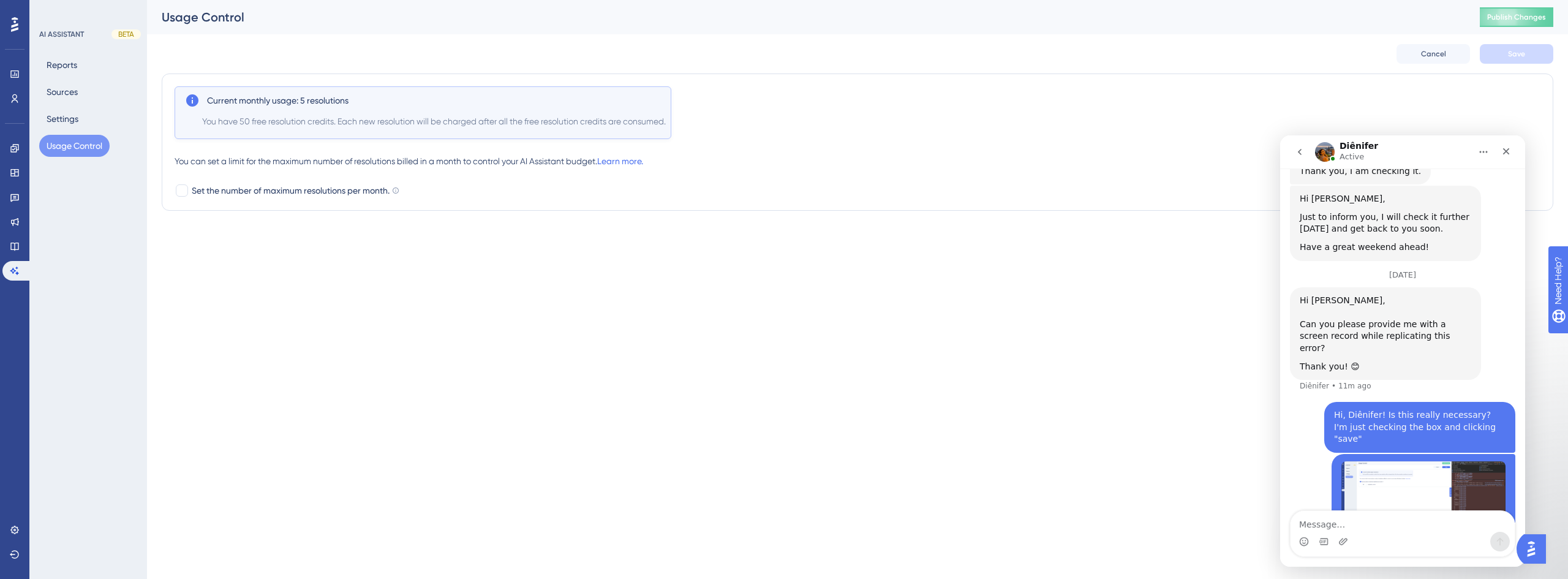
click at [1498, 64] on div "Cancel Save" at bounding box center [857, 53] width 1392 height 39
click at [184, 195] on div at bounding box center [181, 190] width 12 height 12
checkbox input "true"
click at [1516, 52] on span "Save" at bounding box center [1517, 54] width 17 height 10
click at [1392, 462] on img "Matheus says…" at bounding box center [1424, 492] width 164 height 61
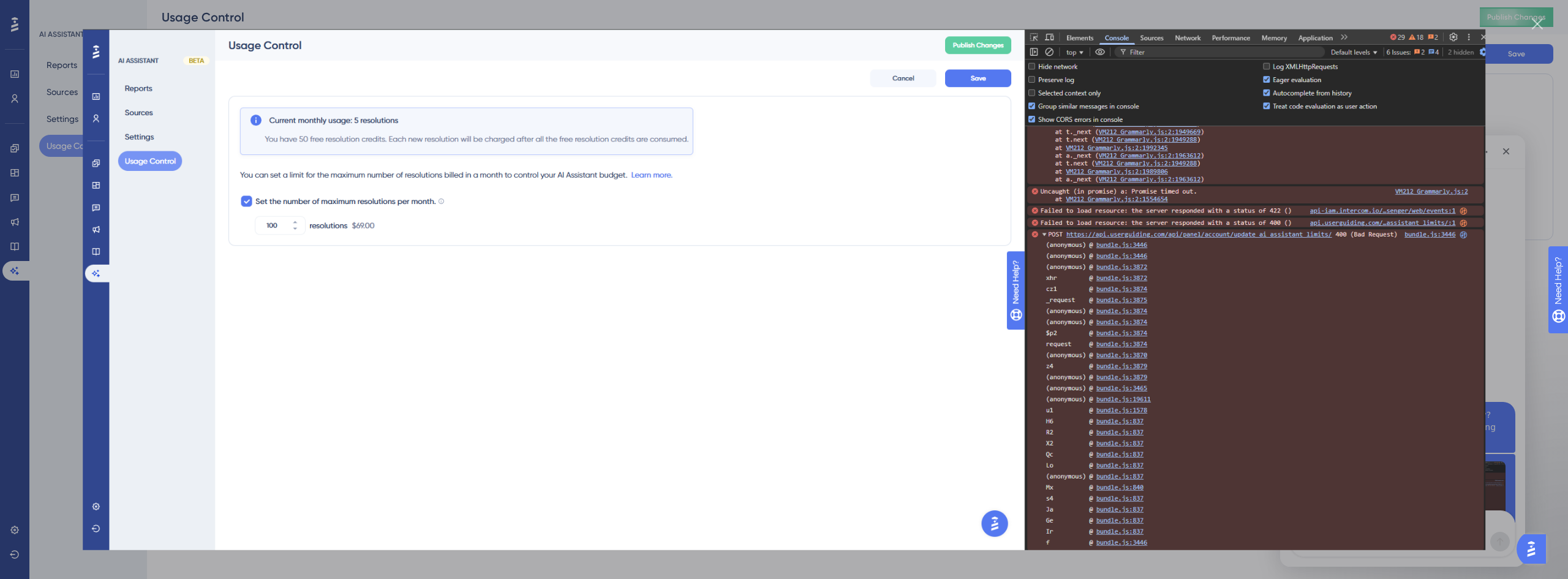
click at [1537, 23] on div "Close" at bounding box center [1538, 24] width 11 height 11
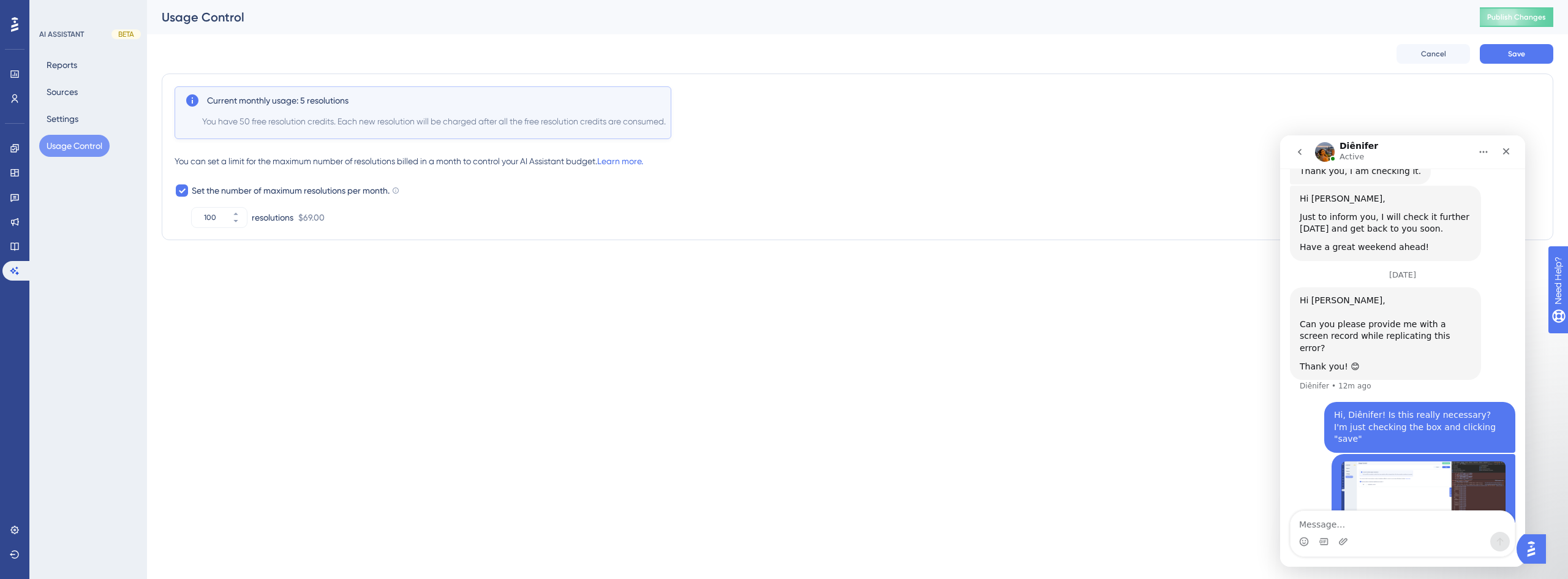
click at [1419, 462] on img "Matheus says…" at bounding box center [1424, 492] width 164 height 61
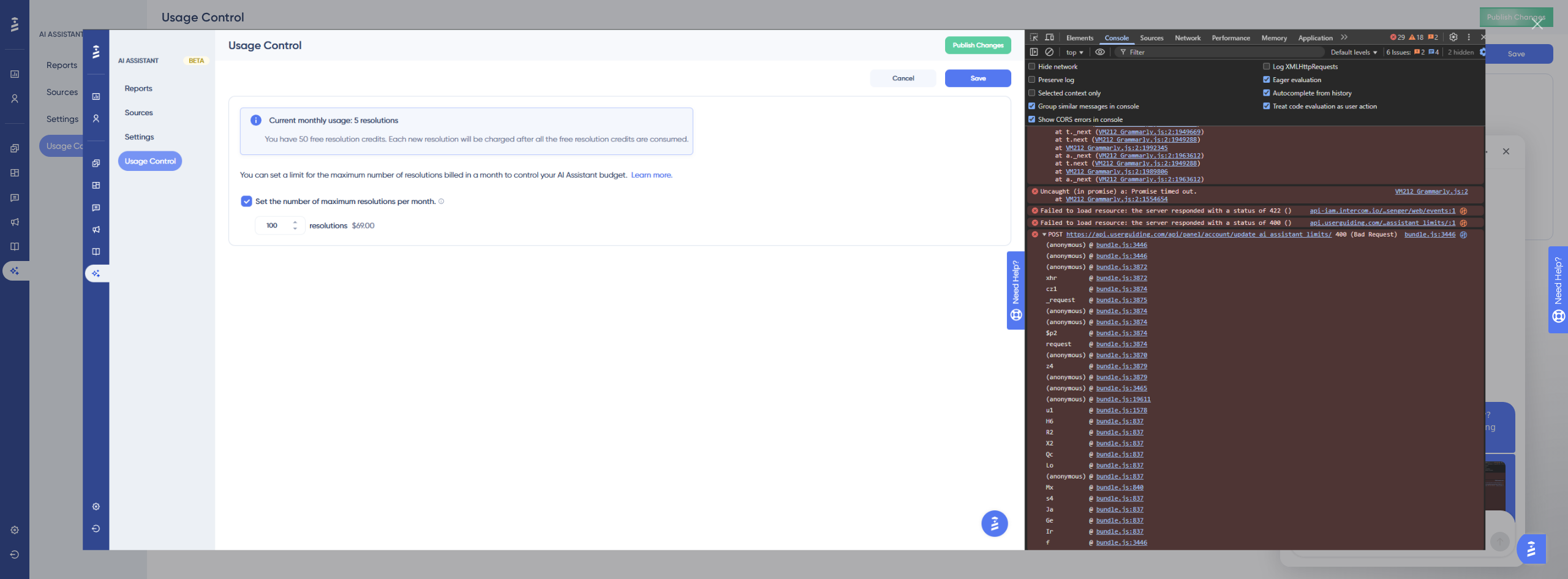
click at [1540, 24] on div "Close" at bounding box center [1538, 24] width 11 height 11
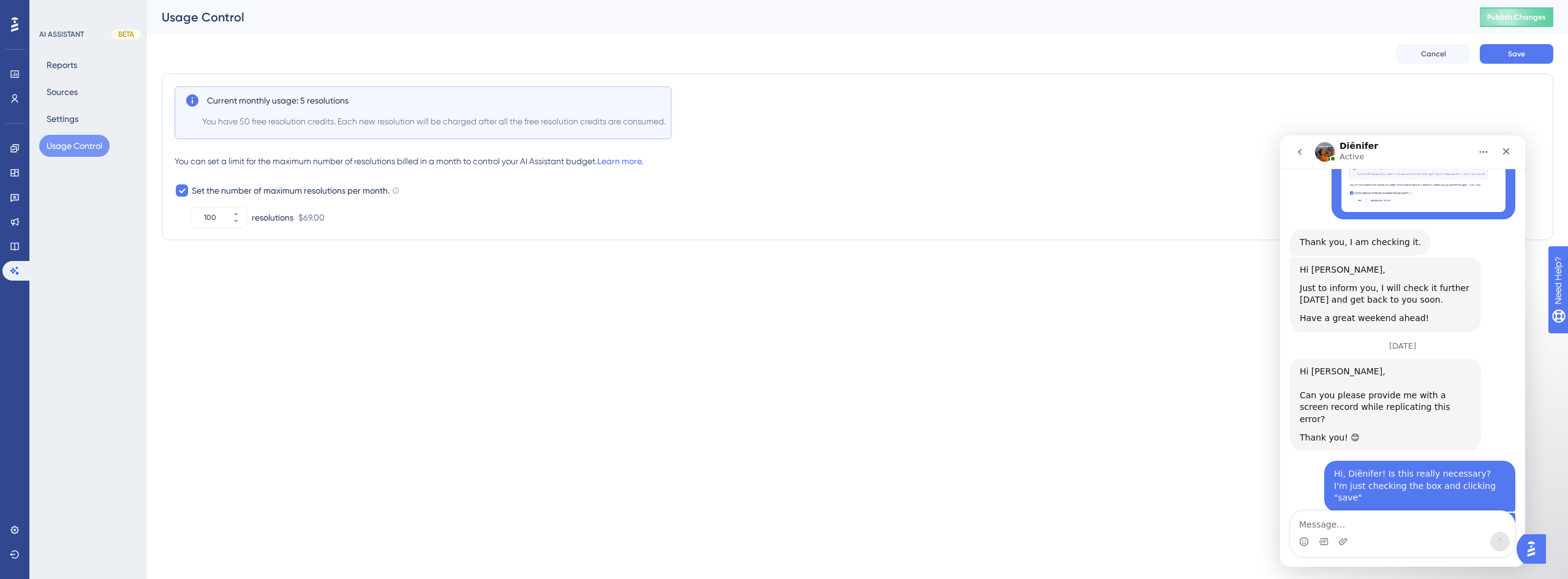
scroll to position [528, 0]
